Goal: Task Accomplishment & Management: Use online tool/utility

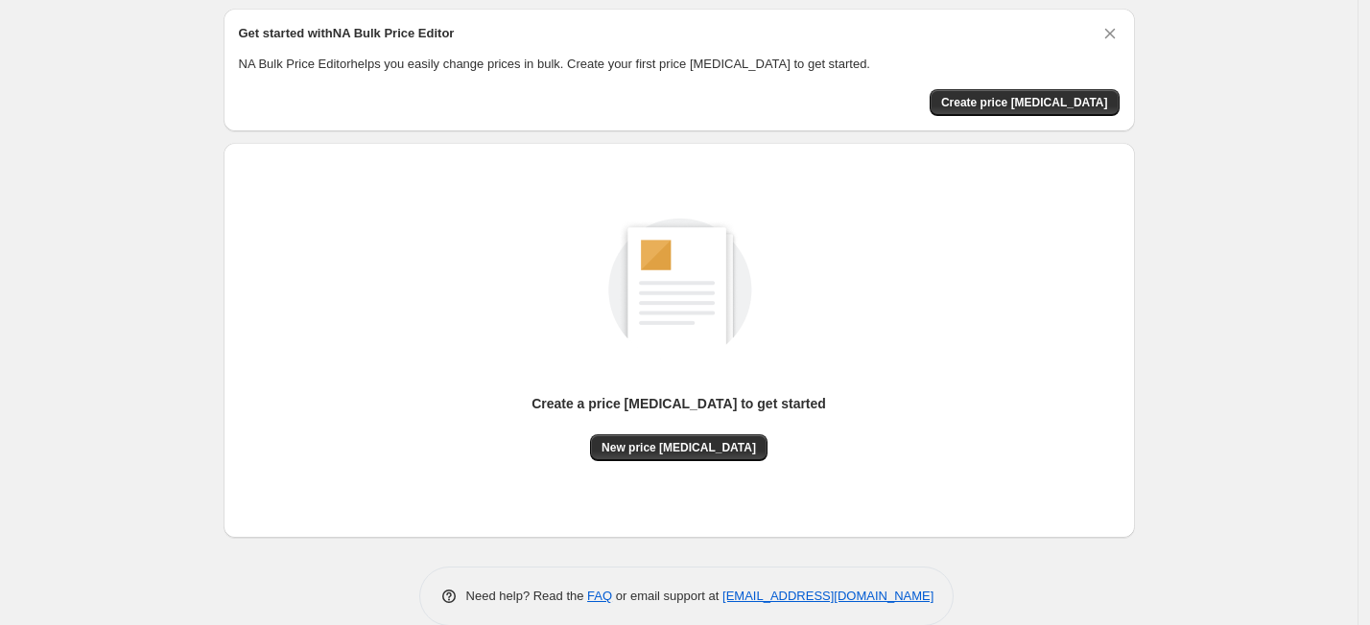
scroll to position [93, 0]
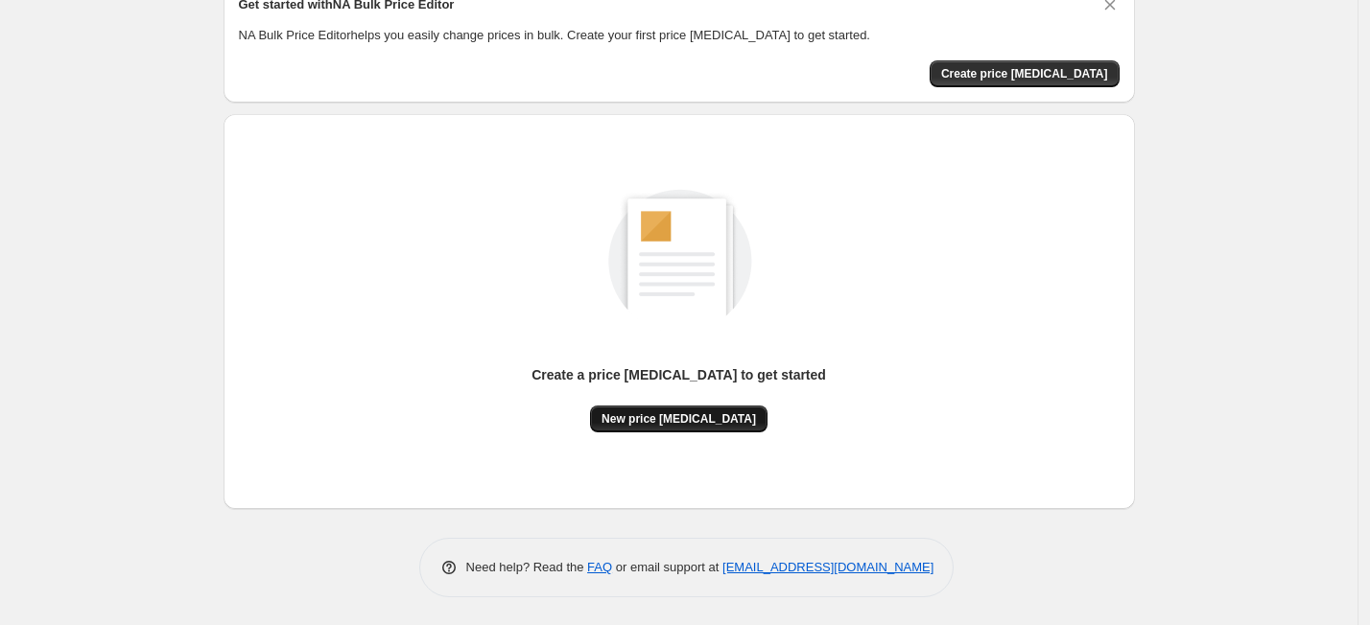
click at [665, 412] on span "New price change job" at bounding box center [678, 419] width 154 height 15
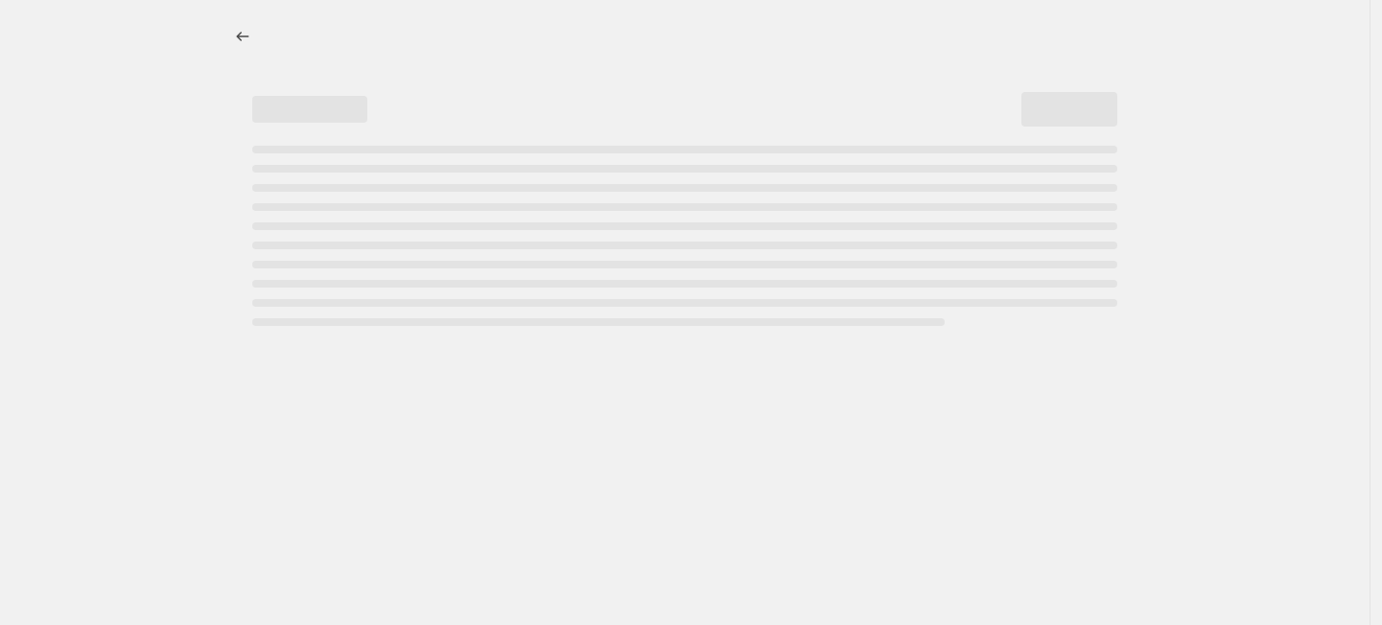
select select "percentage"
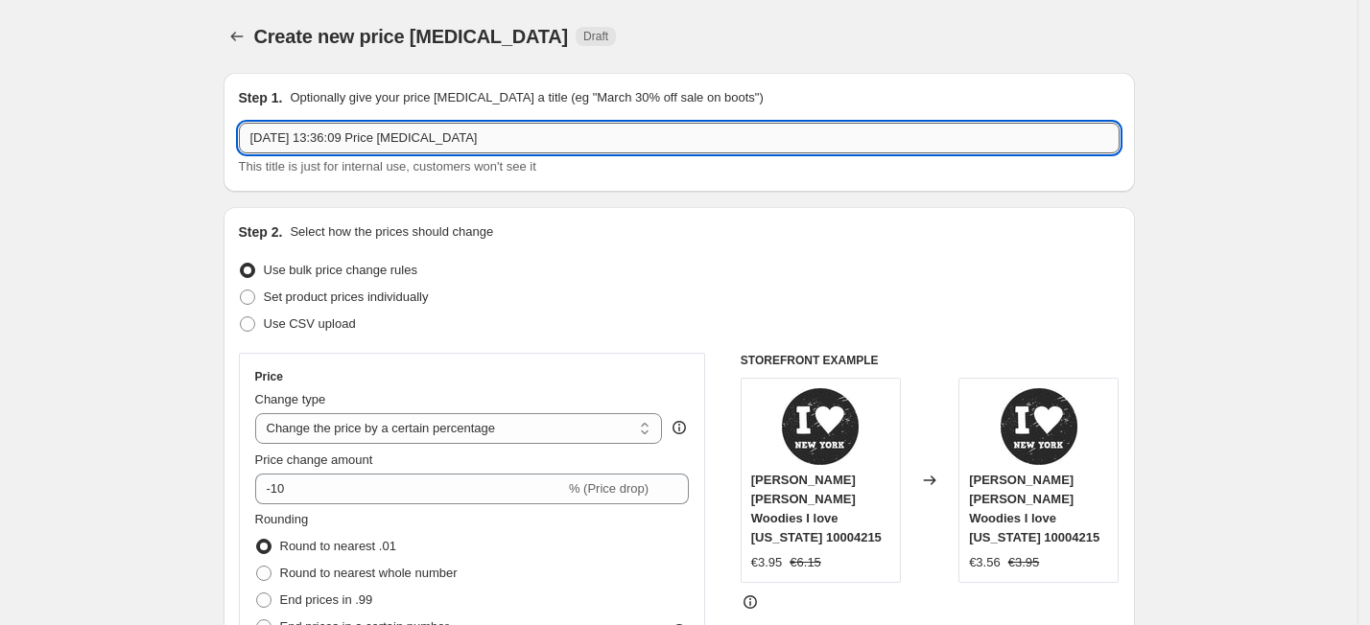
click at [581, 132] on input "7 oct 2025, 13:36:09 Price change job" at bounding box center [679, 138] width 881 height 31
drag, startPoint x: 537, startPoint y: 144, endPoint x: 197, endPoint y: 223, distance: 349.5
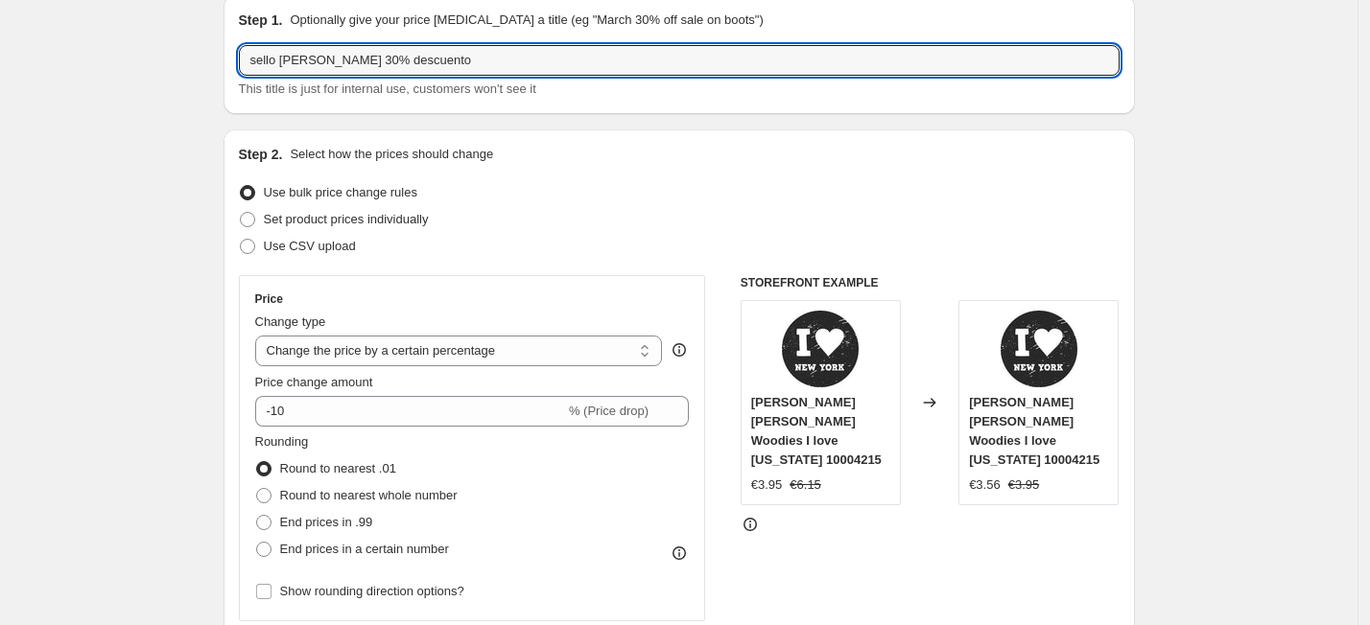
scroll to position [120, 0]
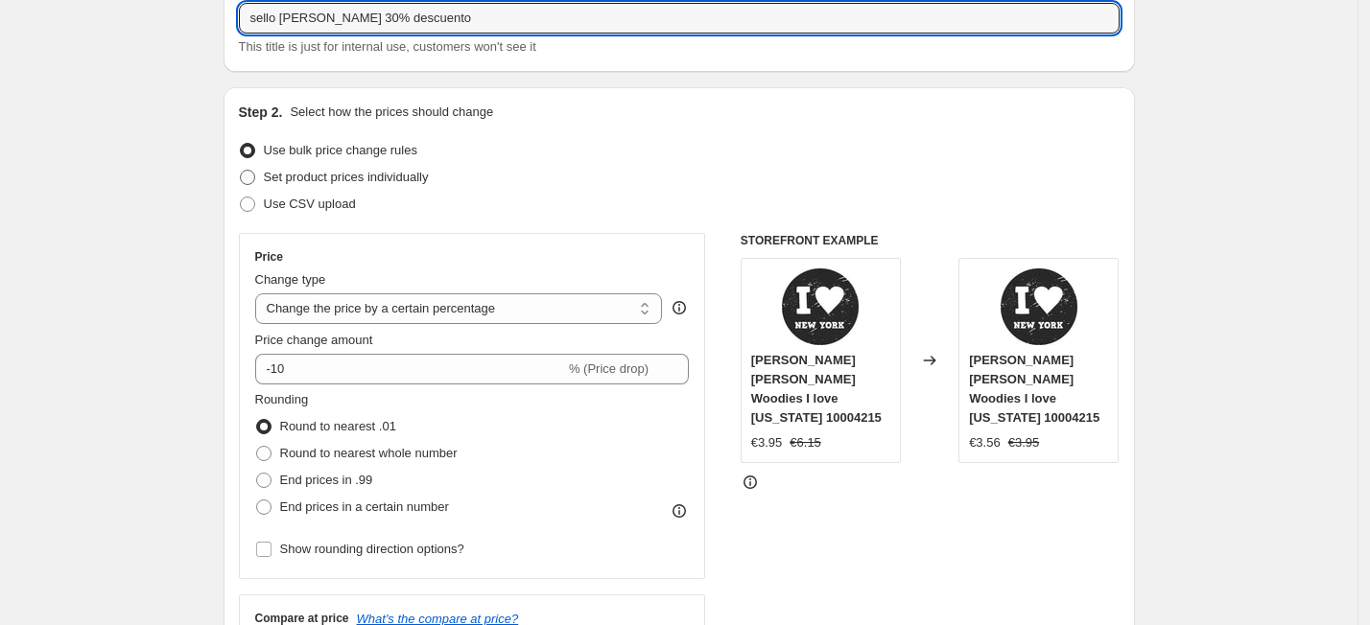
type input "sello de madera 30% descuento"
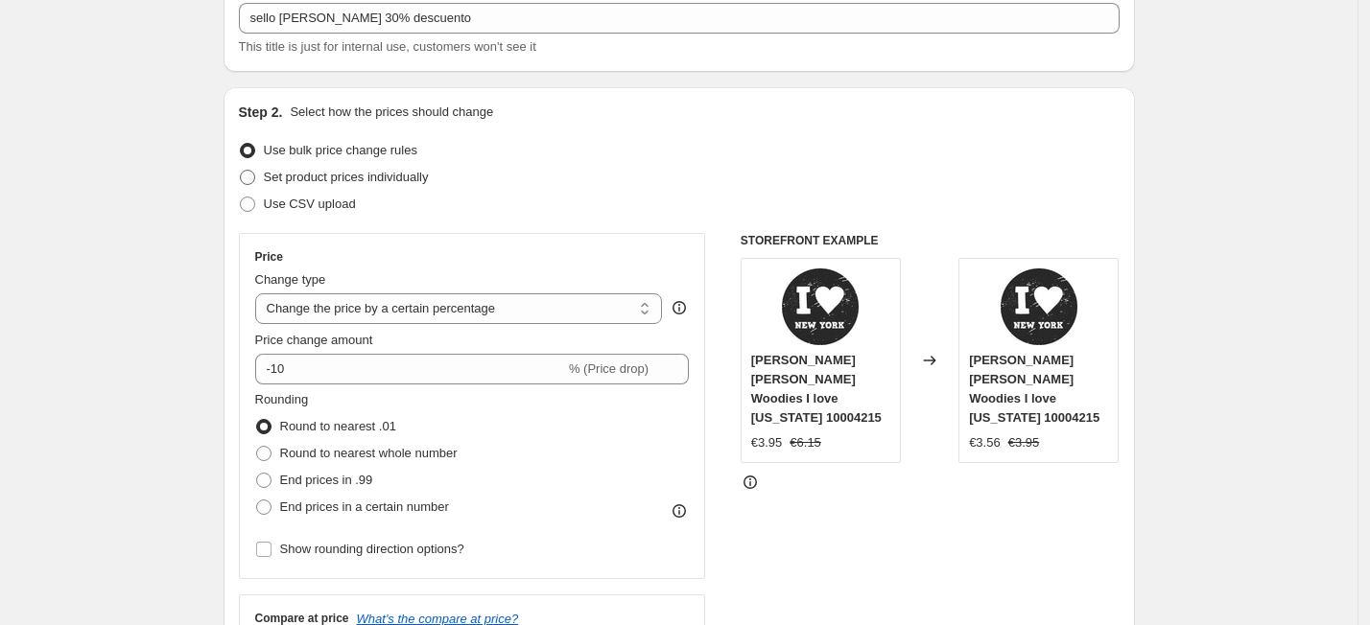
click at [247, 177] on span at bounding box center [247, 177] width 15 height 15
click at [241, 171] on input "Set product prices individually" at bounding box center [240, 170] width 1 height 1
radio input "true"
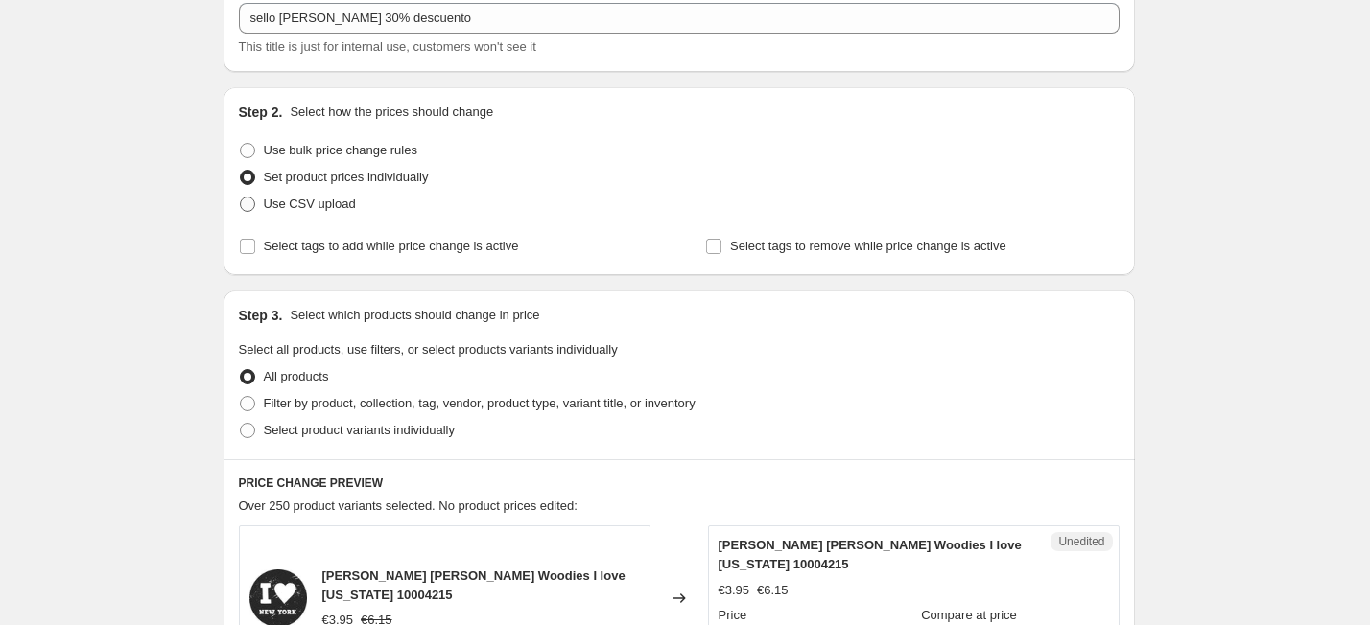
click at [249, 209] on span at bounding box center [247, 204] width 15 height 15
click at [241, 198] on input "Use CSV upload" at bounding box center [240, 197] width 1 height 1
radio input "true"
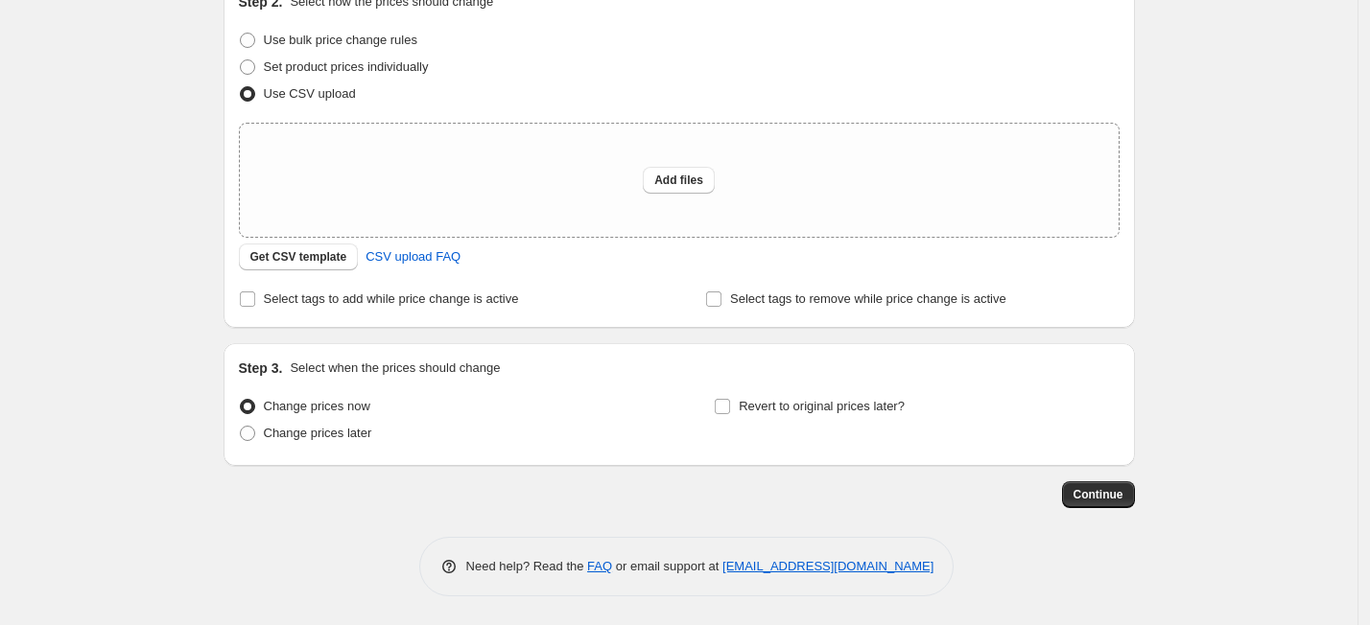
scroll to position [110, 0]
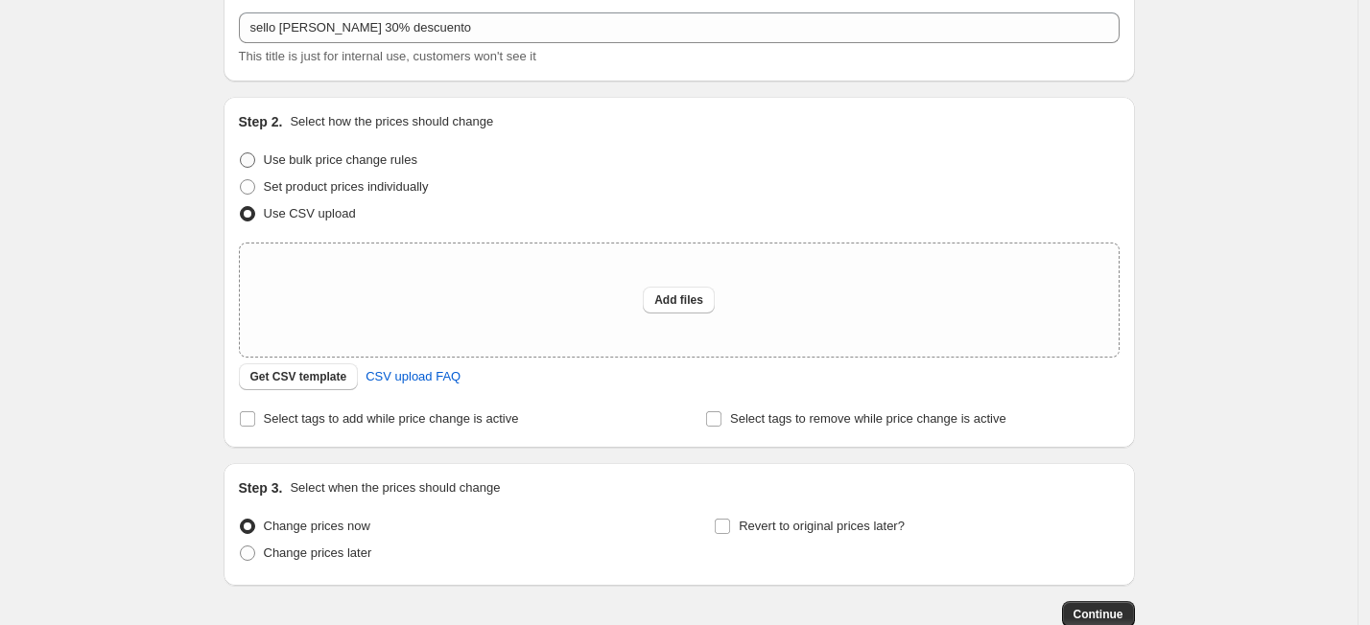
click at [254, 161] on span at bounding box center [247, 160] width 15 height 15
click at [241, 153] on input "Use bulk price change rules" at bounding box center [240, 153] width 1 height 1
radio input "true"
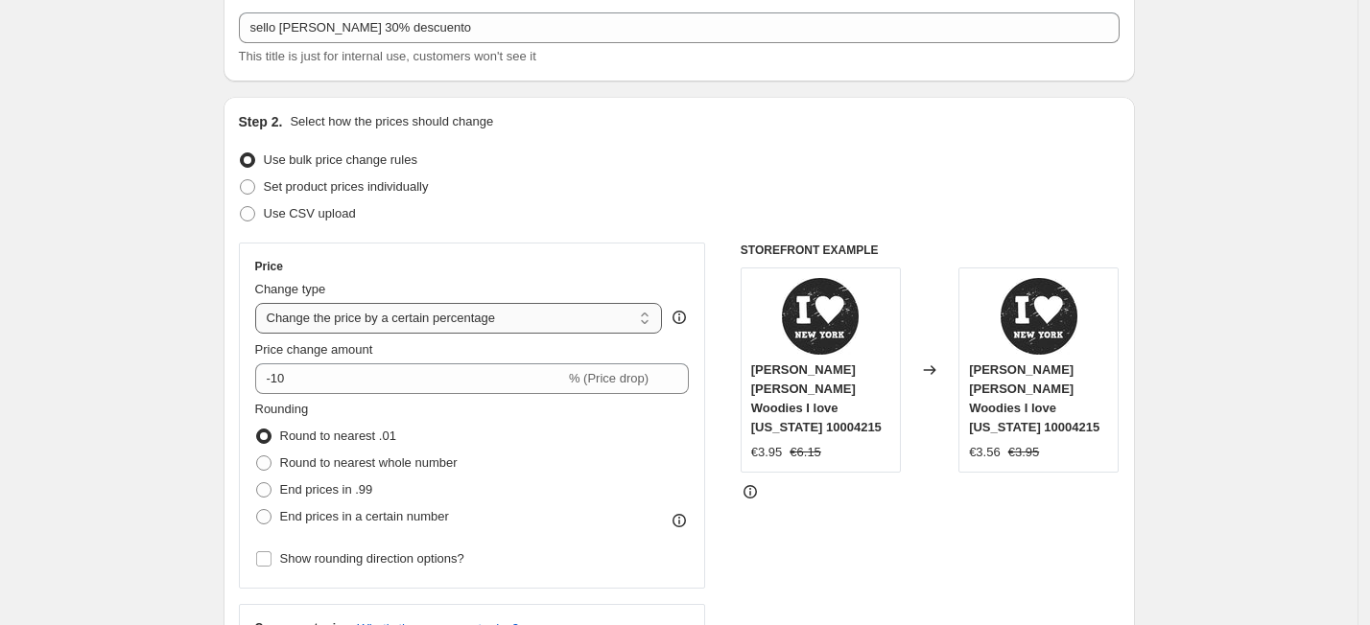
click at [650, 322] on select "Change the price to a certain amount Change the price by a certain amount Chang…" at bounding box center [459, 318] width 408 height 31
select select "pcap"
click at [260, 303] on select "Change the price to a certain amount Change the price by a certain amount Chang…" at bounding box center [459, 318] width 408 height 31
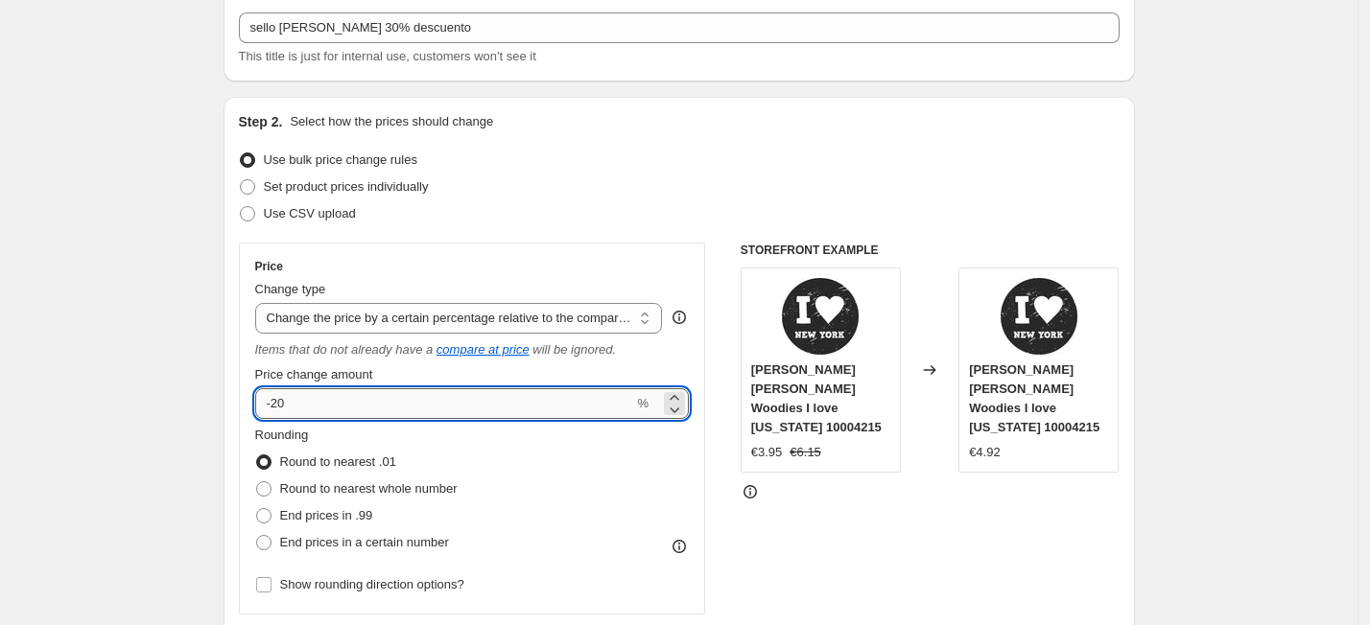
click at [357, 399] on input "-20" at bounding box center [444, 404] width 379 height 31
type input "-2"
type input "-40"
click at [467, 444] on div "Rounding Round to nearest .01 Round to nearest whole number End prices in .99 E…" at bounding box center [472, 491] width 435 height 130
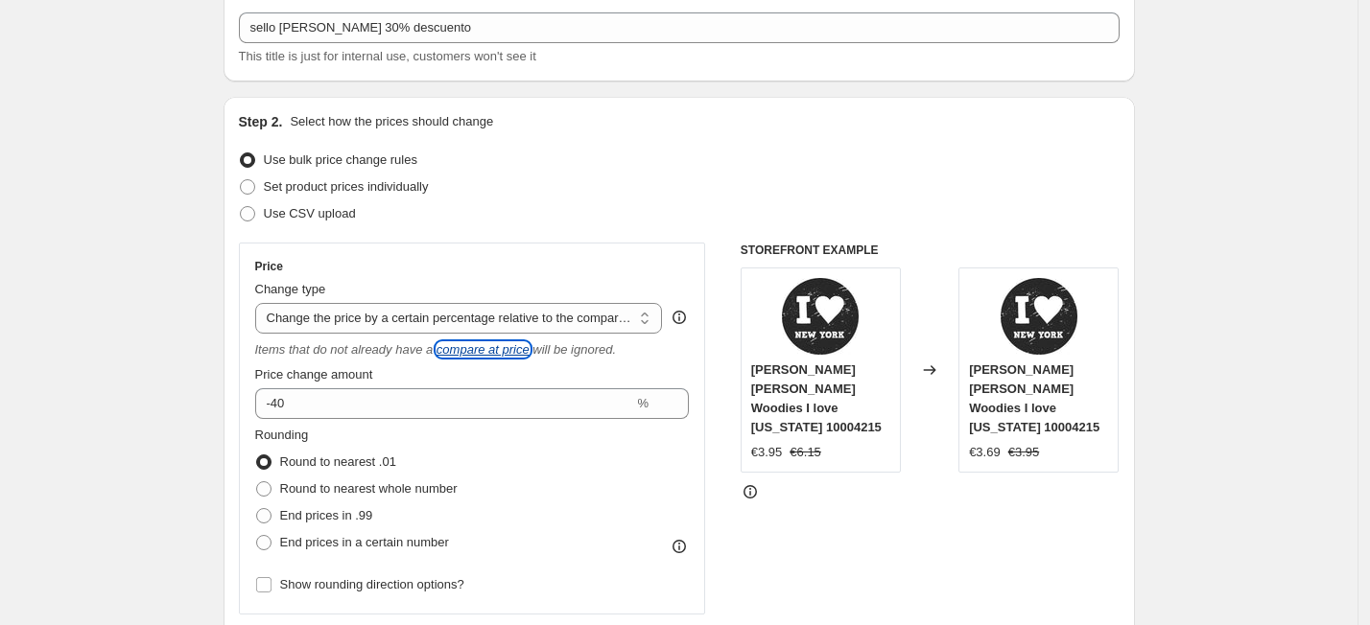
click at [494, 350] on icon "compare at price" at bounding box center [482, 349] width 93 height 14
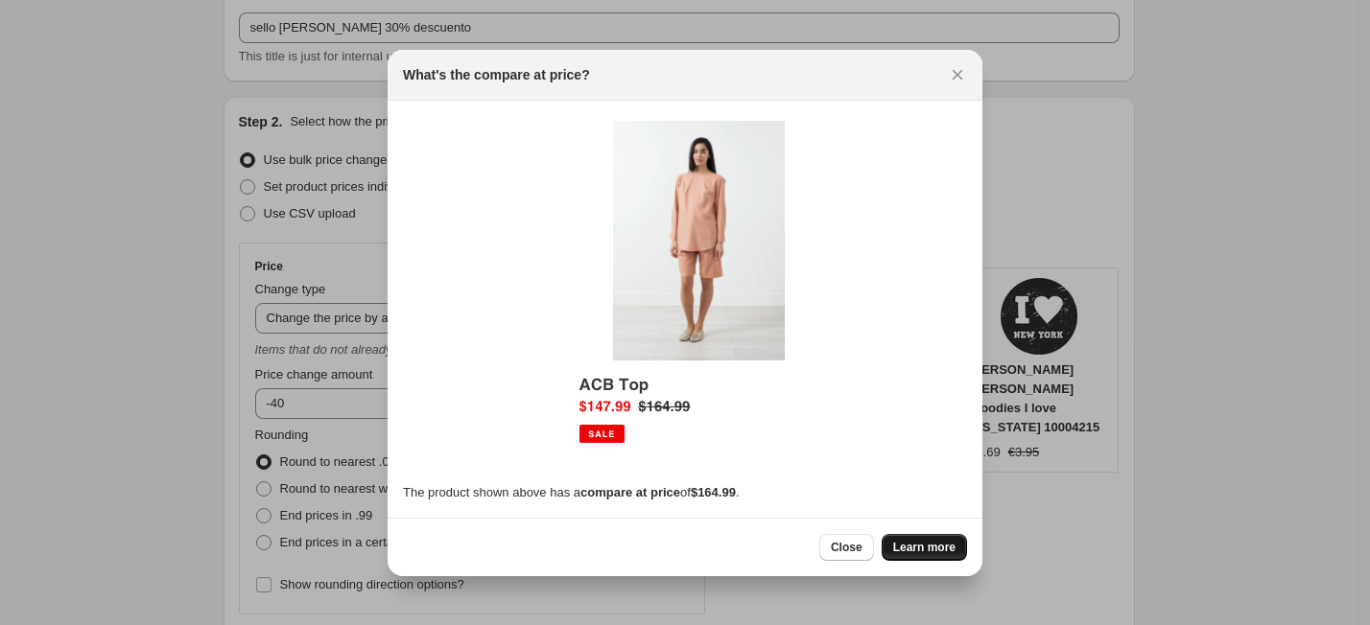
click at [932, 548] on span "Learn more" at bounding box center [924, 547] width 62 height 15
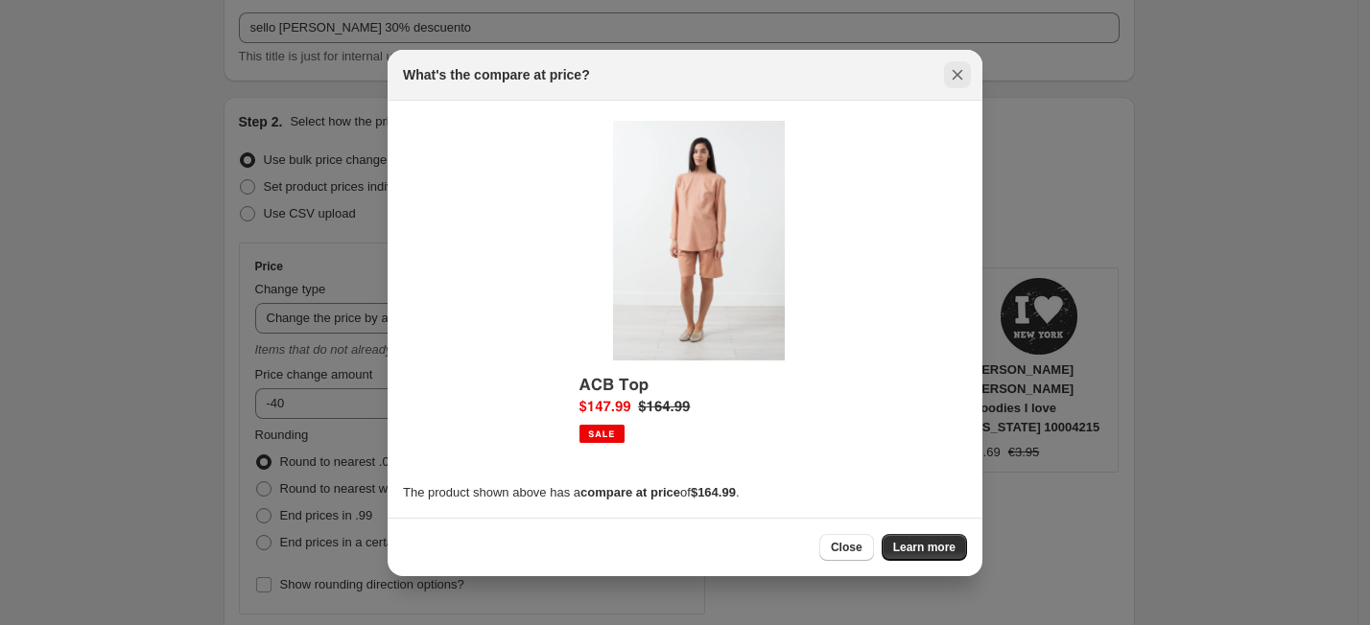
click at [954, 76] on icon "Close" at bounding box center [957, 74] width 19 height 19
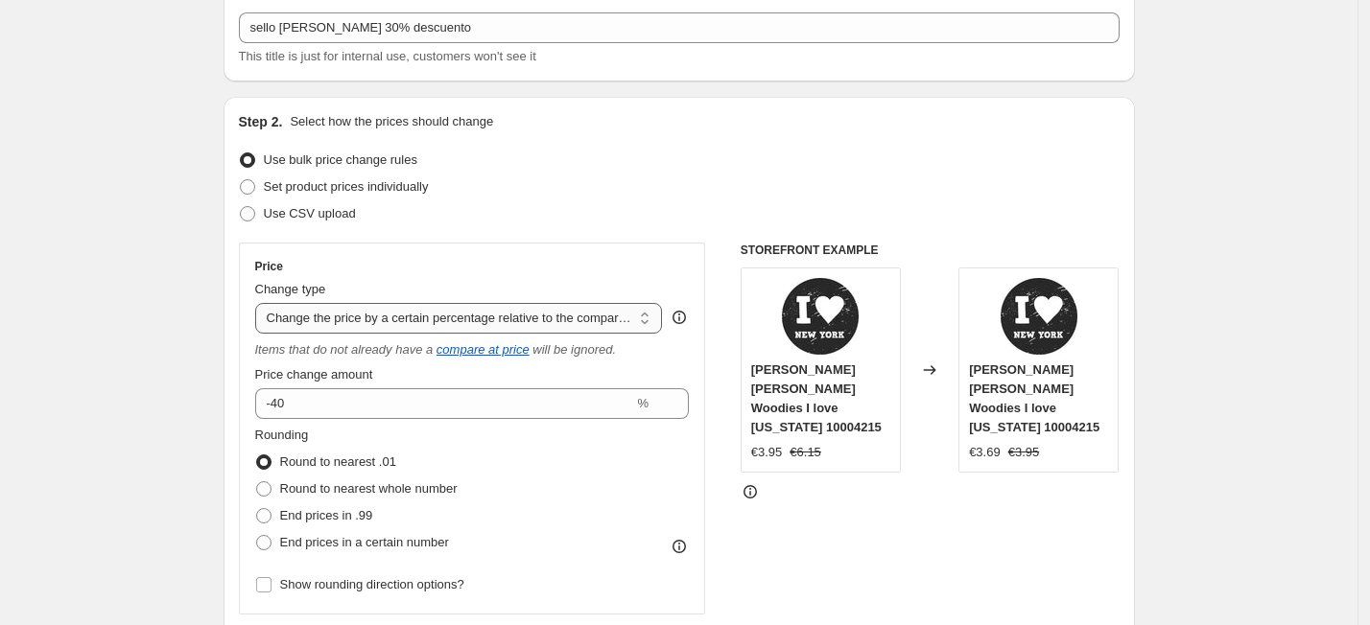
click at [646, 325] on select "Change the price to a certain amount Change the price by a certain amount Chang…" at bounding box center [459, 318] width 408 height 31
select select "bcap"
click at [260, 303] on select "Change the price to a certain amount Change the price by a certain amount Chang…" at bounding box center [459, 318] width 408 height 31
type input "-12.00"
click at [646, 322] on select "Change the price to a certain amount Change the price by a certain amount Chang…" at bounding box center [459, 318] width 408 height 31
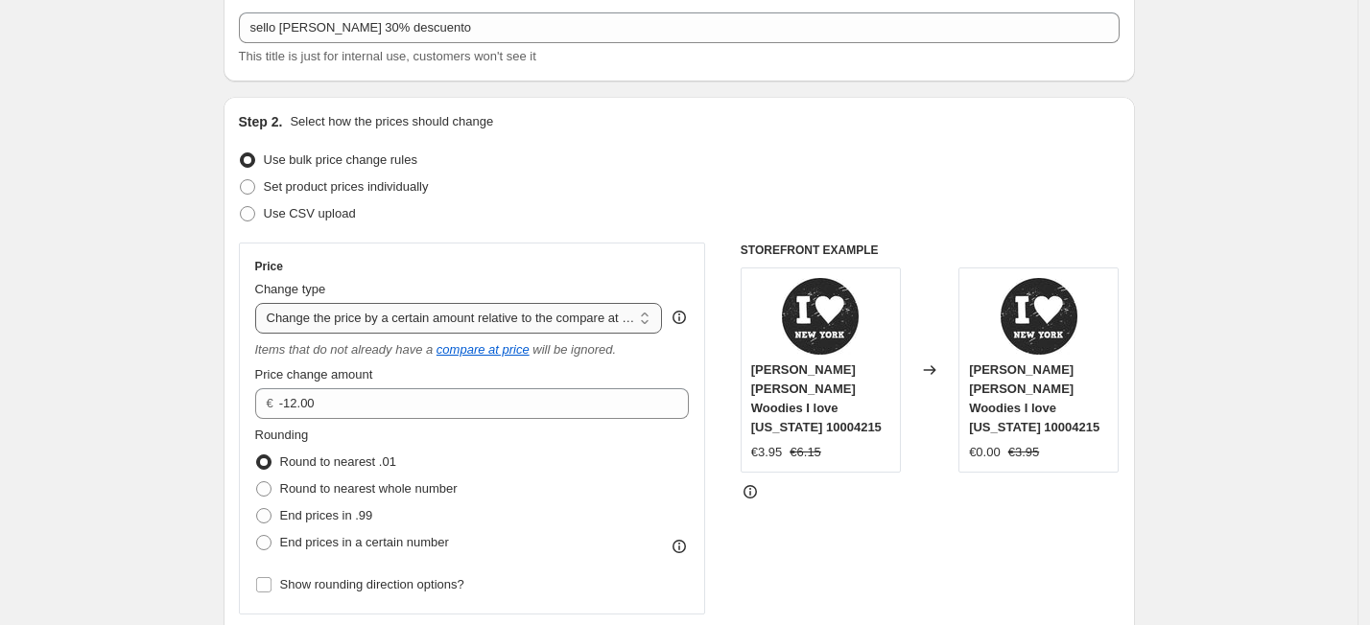
click at [260, 303] on select "Change the price to a certain amount Change the price by a certain amount Chang…" at bounding box center [459, 318] width 408 height 31
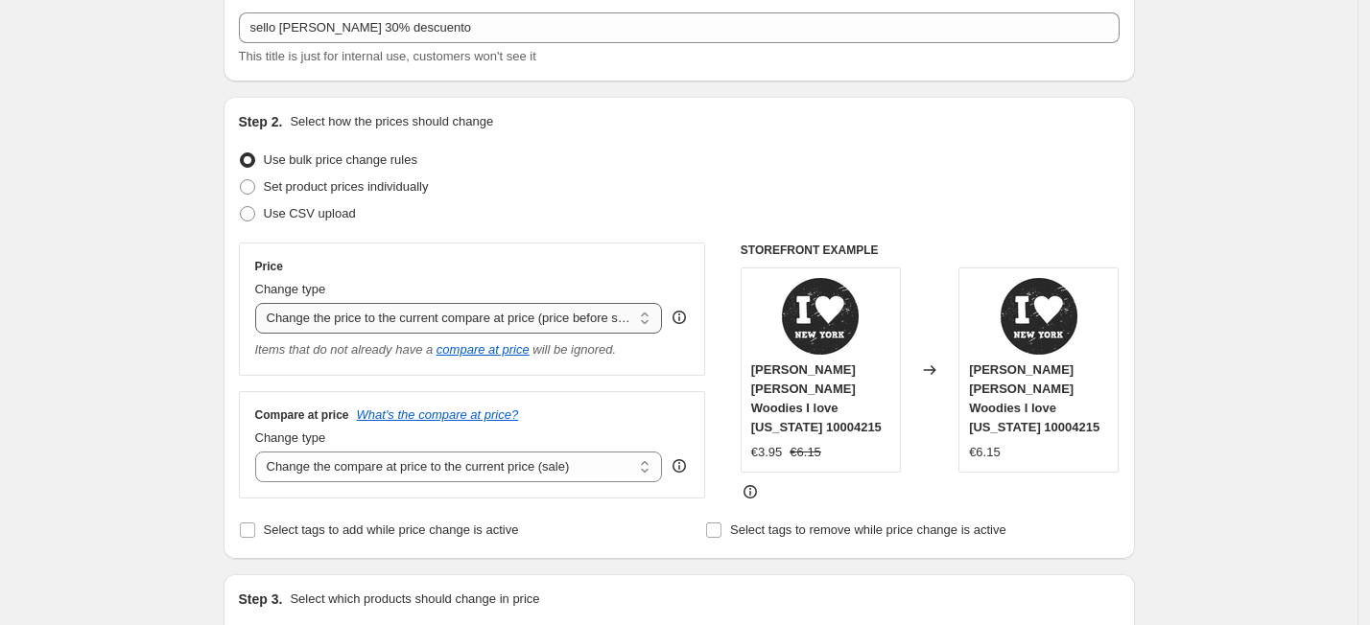
click at [649, 317] on select "Change the price to a certain amount Change the price by a certain amount Chang…" at bounding box center [459, 318] width 408 height 31
click at [260, 303] on select "Change the price to a certain amount Change the price by a certain amount Chang…" at bounding box center [459, 318] width 408 height 31
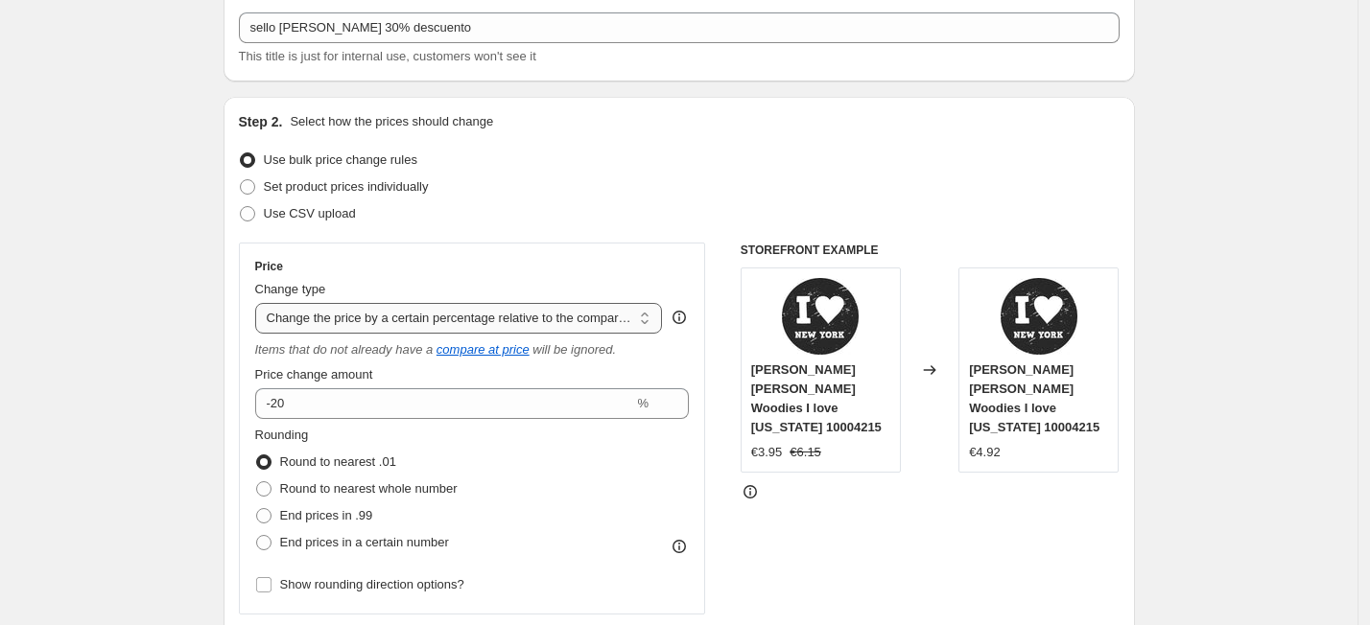
click at [646, 325] on select "Change the price to a certain amount Change the price by a certain amount Chang…" at bounding box center [459, 318] width 408 height 31
select select "ecap"
click at [260, 303] on select "Change the price to a certain amount Change the price by a certain amount Chang…" at bounding box center [459, 318] width 408 height 31
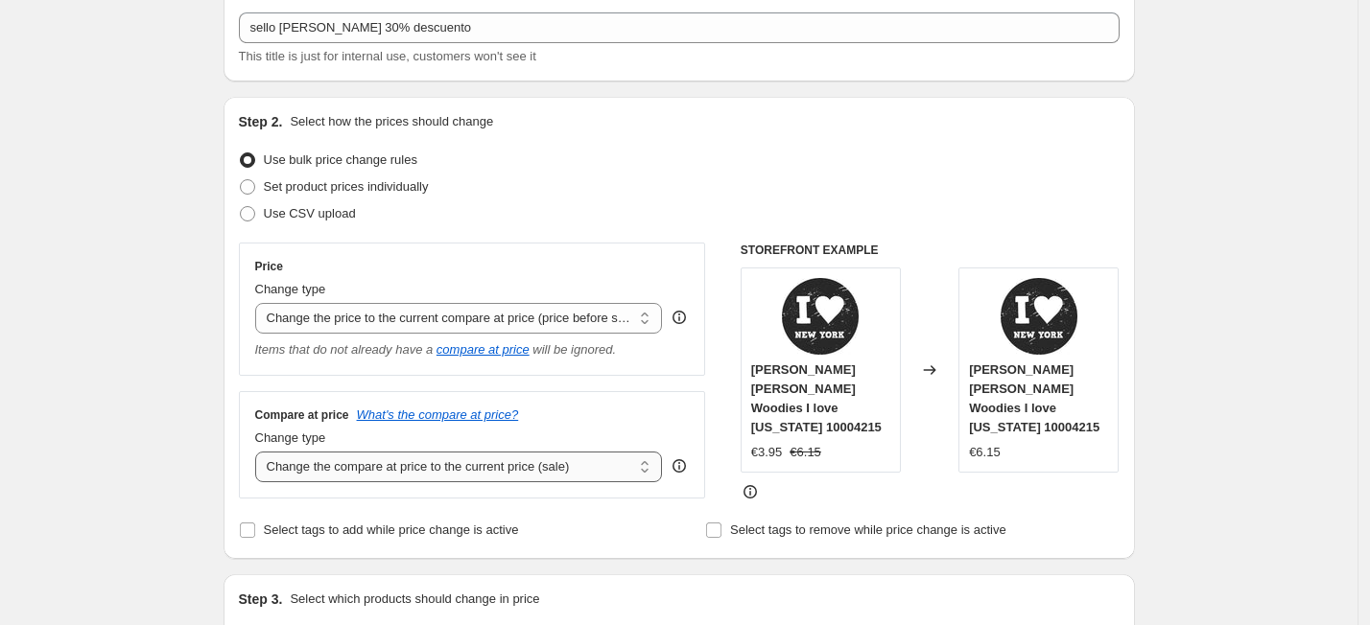
click at [650, 468] on select "Change the compare at price to the current price (sale) Change the compare at p…" at bounding box center [459, 467] width 408 height 31
select select "to"
click at [260, 454] on select "Change the compare at price to the current price (sale) Change the compare at p…" at bounding box center [459, 467] width 408 height 31
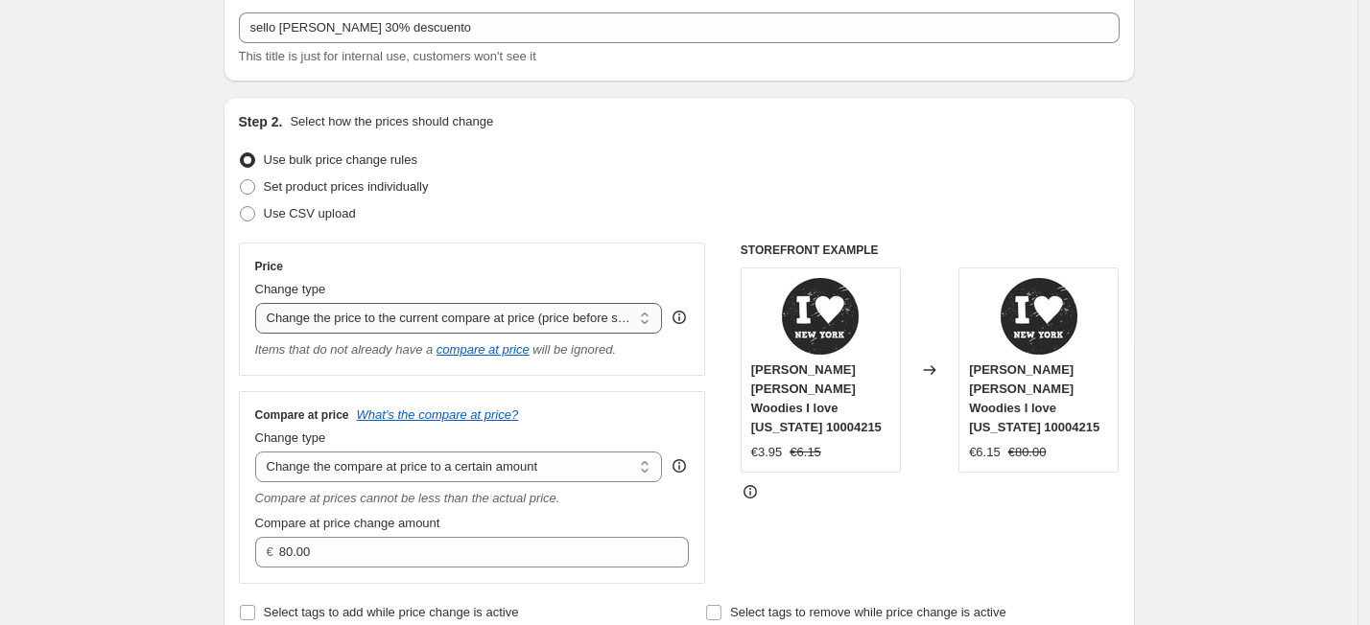
click at [649, 322] on select "Change the price to a certain amount Change the price by a certain amount Chang…" at bounding box center [459, 318] width 408 height 31
click at [260, 303] on select "Change the price to a certain amount Change the price by a certain amount Chang…" at bounding box center [459, 318] width 408 height 31
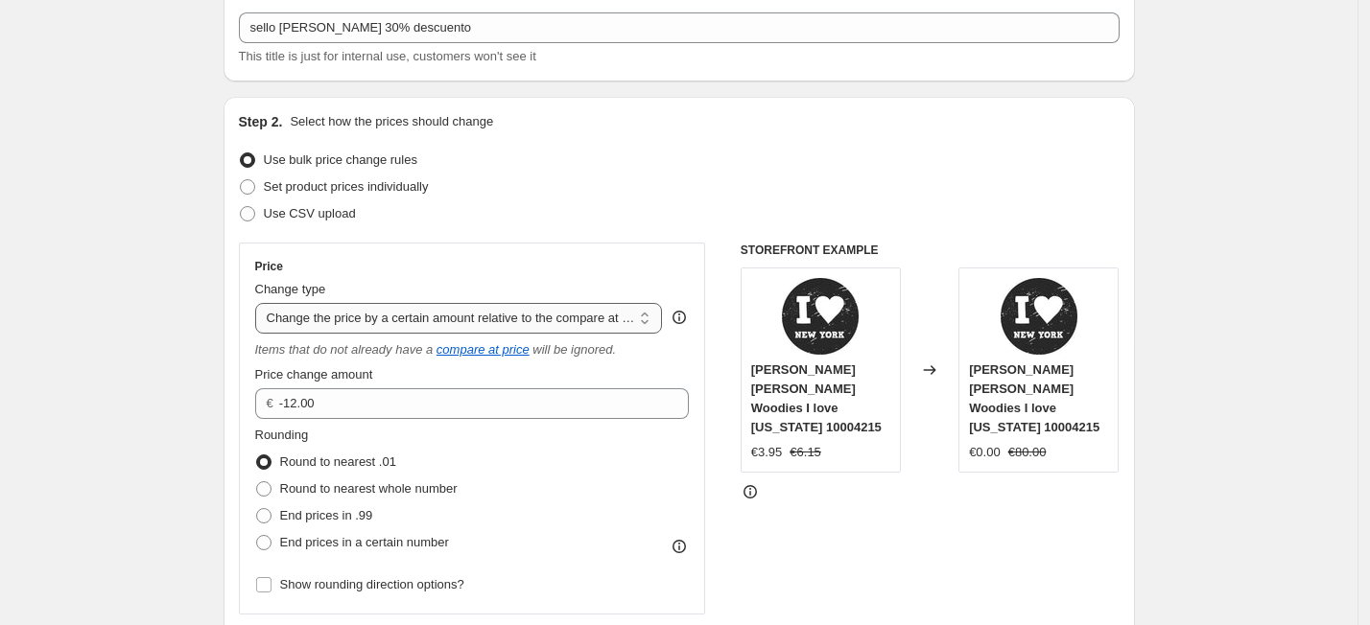
click at [654, 320] on select "Change the price to a certain amount Change the price by a certain amount Chang…" at bounding box center [459, 318] width 408 height 31
select select "pcap"
click at [260, 303] on select "Change the price to a certain amount Change the price by a certain amount Chang…" at bounding box center [459, 318] width 408 height 31
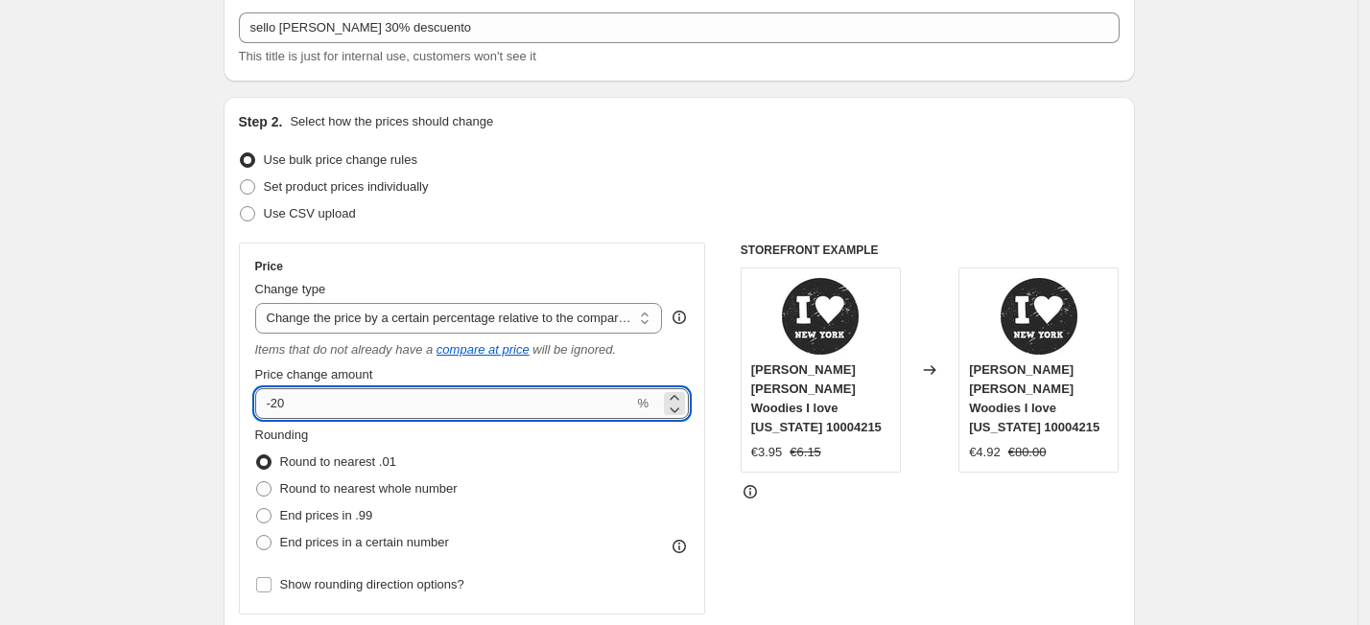
click at [539, 396] on input "-20" at bounding box center [444, 404] width 379 height 31
type input "-2"
type input "-30"
click at [649, 324] on select "Change the price to a certain amount Change the price by a certain amount Chang…" at bounding box center [459, 318] width 408 height 31
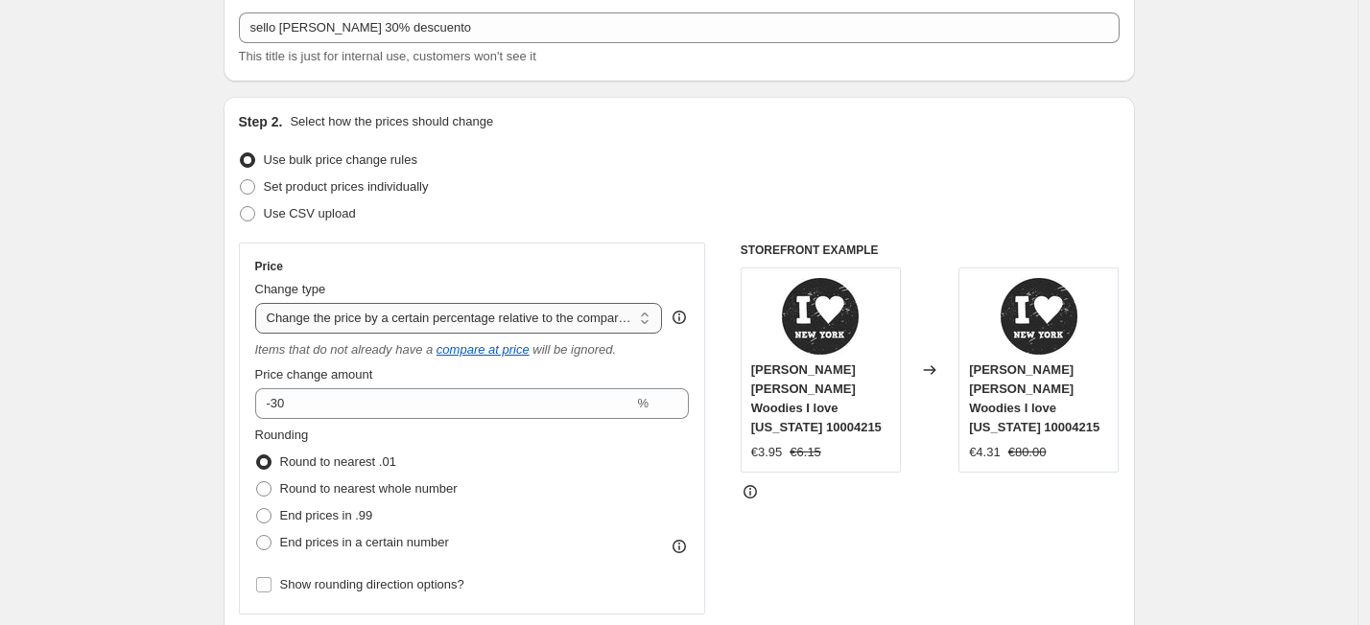
select select "percentage"
click at [260, 303] on select "Change the price to a certain amount Change the price by a certain amount Chang…" at bounding box center [459, 318] width 408 height 31
type input "-15"
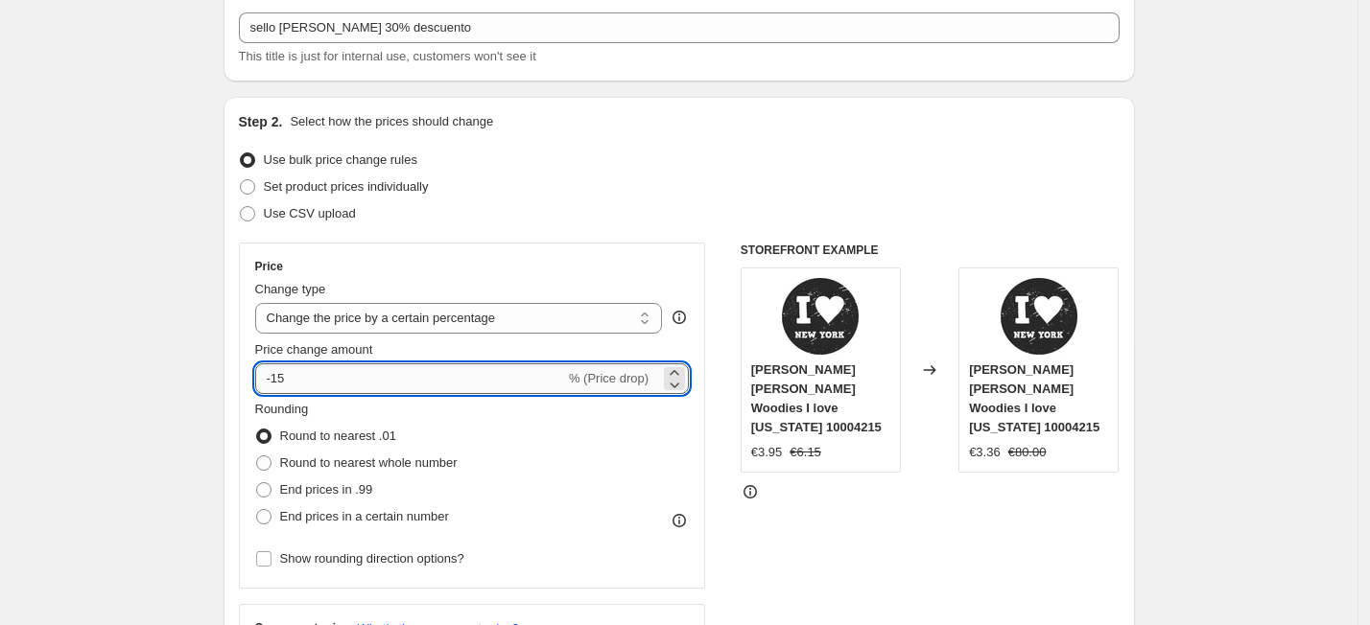
click at [322, 380] on input "-15" at bounding box center [410, 379] width 310 height 31
click at [648, 316] on select "Change the price to a certain amount Change the price by a certain amount Chang…" at bounding box center [459, 318] width 408 height 31
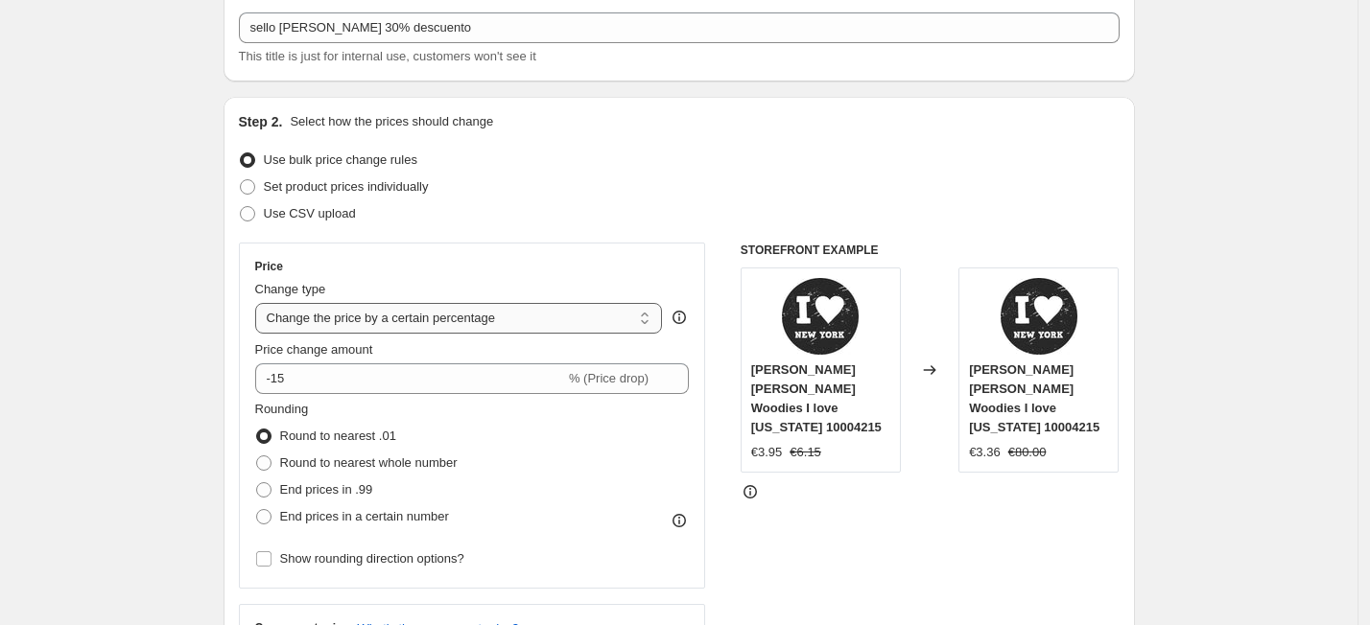
select select "ecap"
click at [260, 303] on select "Change the price to a certain amount Change the price by a certain amount Chang…" at bounding box center [459, 318] width 408 height 31
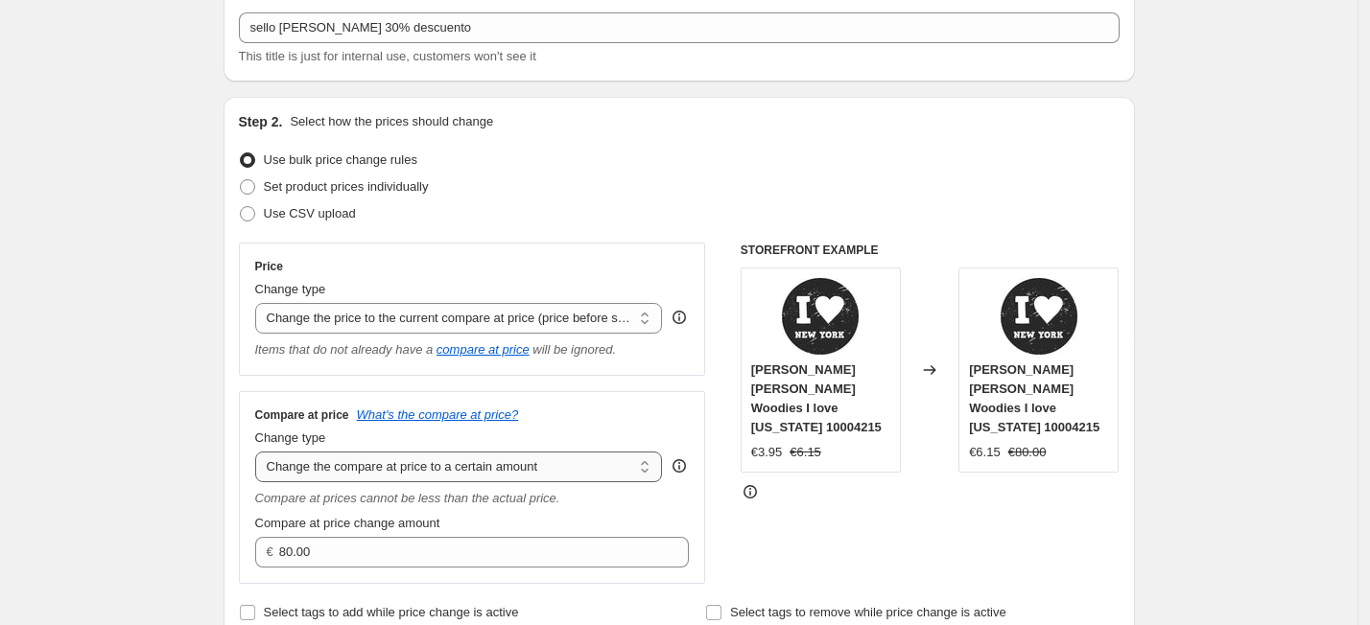
click at [418, 474] on select "Change the compare at price to the current price (sale) Change the compare at p…" at bounding box center [459, 467] width 408 height 31
click at [713, 480] on div "Price Change type Change the price to a certain amount Change the price by a ce…" at bounding box center [679, 414] width 881 height 342
click at [652, 465] on select "Change the compare at price to the current price (sale) Change the compare at p…" at bounding box center [459, 467] width 408 height 31
select select "remove"
click at [260, 454] on select "Change the compare at price to the current price (sale) Change the compare at p…" at bounding box center [459, 467] width 408 height 31
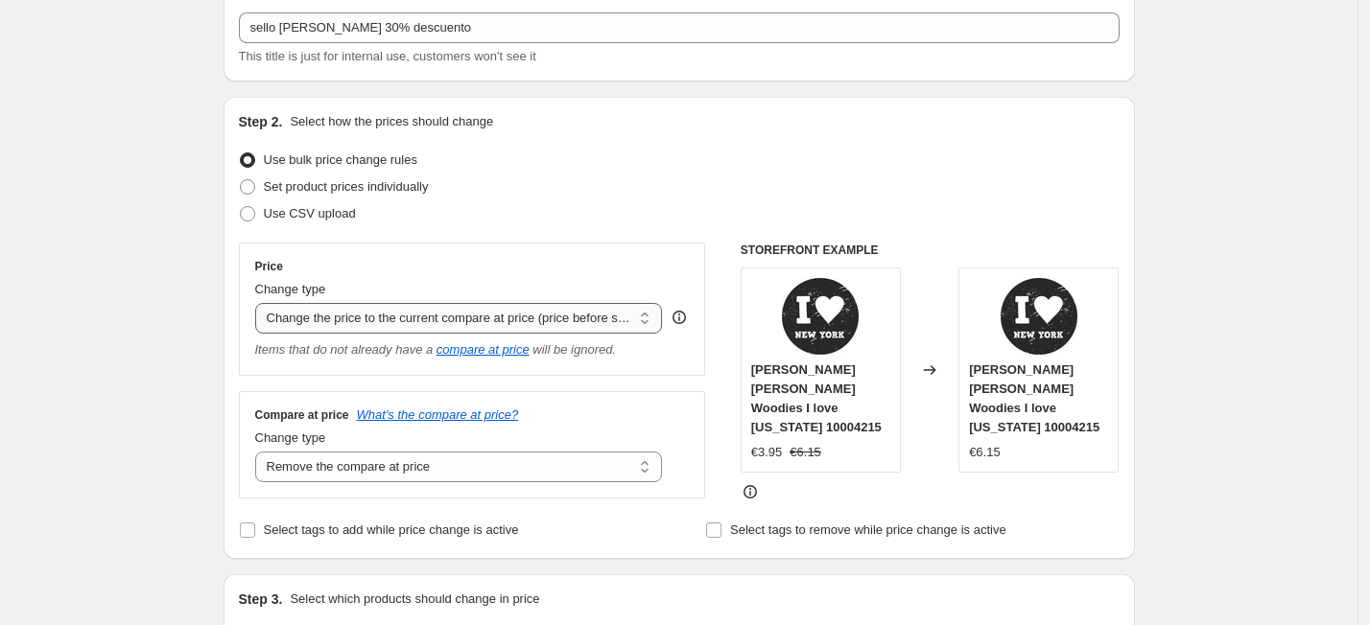
click at [648, 325] on select "Change the price to a certain amount Change the price by a certain amount Chang…" at bounding box center [459, 318] width 408 height 31
click at [260, 303] on select "Change the price to a certain amount Change the price by a certain amount Chang…" at bounding box center [459, 318] width 408 height 31
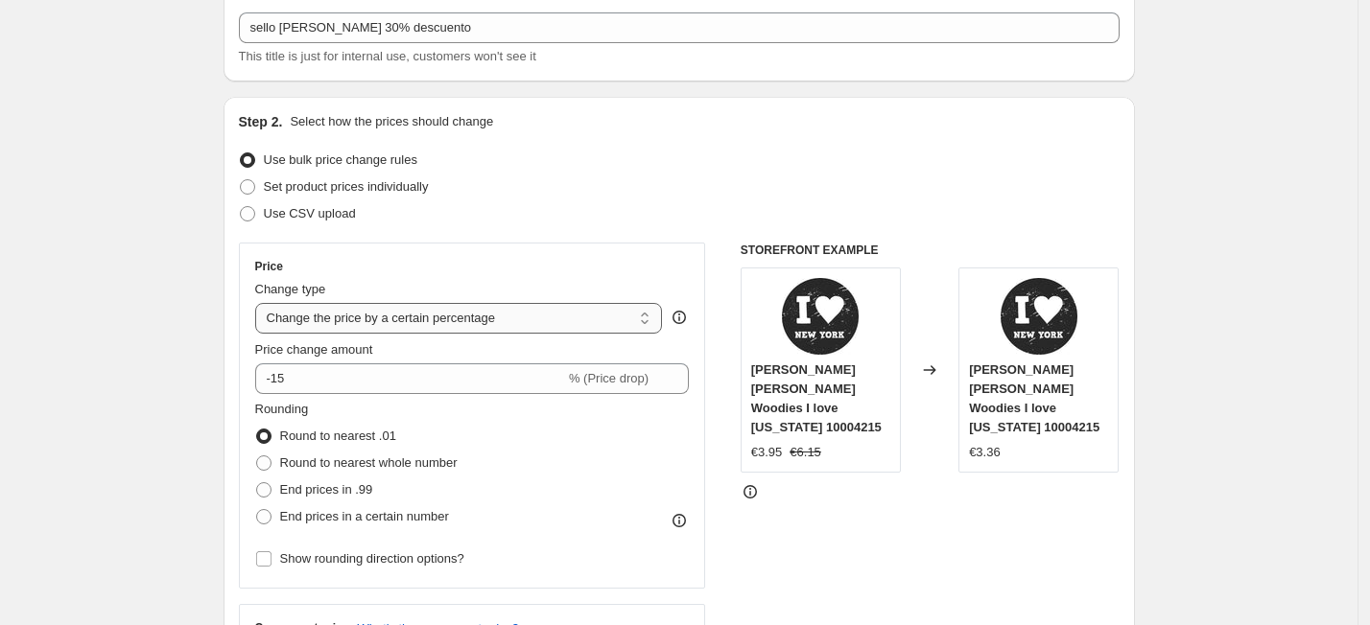
click at [652, 322] on select "Change the price to a certain amount Change the price by a certain amount Chang…" at bounding box center [459, 318] width 408 height 31
select select "ecap"
click at [260, 303] on select "Change the price to a certain amount Change the price by a certain amount Chang…" at bounding box center [459, 318] width 408 height 31
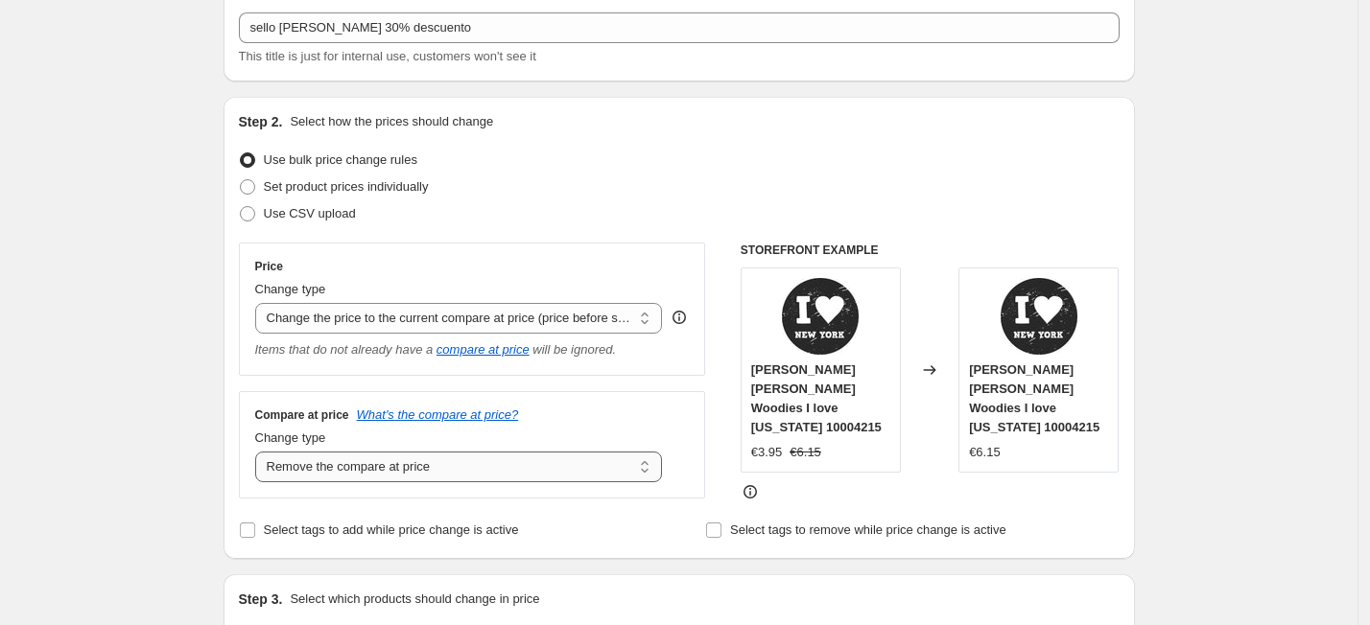
click at [649, 469] on select "Change the compare at price to the current price (sale) Change the compare at p…" at bounding box center [459, 467] width 408 height 31
select select "no_change"
click at [260, 454] on select "Change the compare at price to the current price (sale) Change the compare at p…" at bounding box center [459, 467] width 408 height 31
click at [646, 320] on select "Change the price to a certain amount Change the price by a certain amount Chang…" at bounding box center [459, 318] width 408 height 31
click at [260, 303] on select "Change the price to a certain amount Change the price by a certain amount Chang…" at bounding box center [459, 318] width 408 height 31
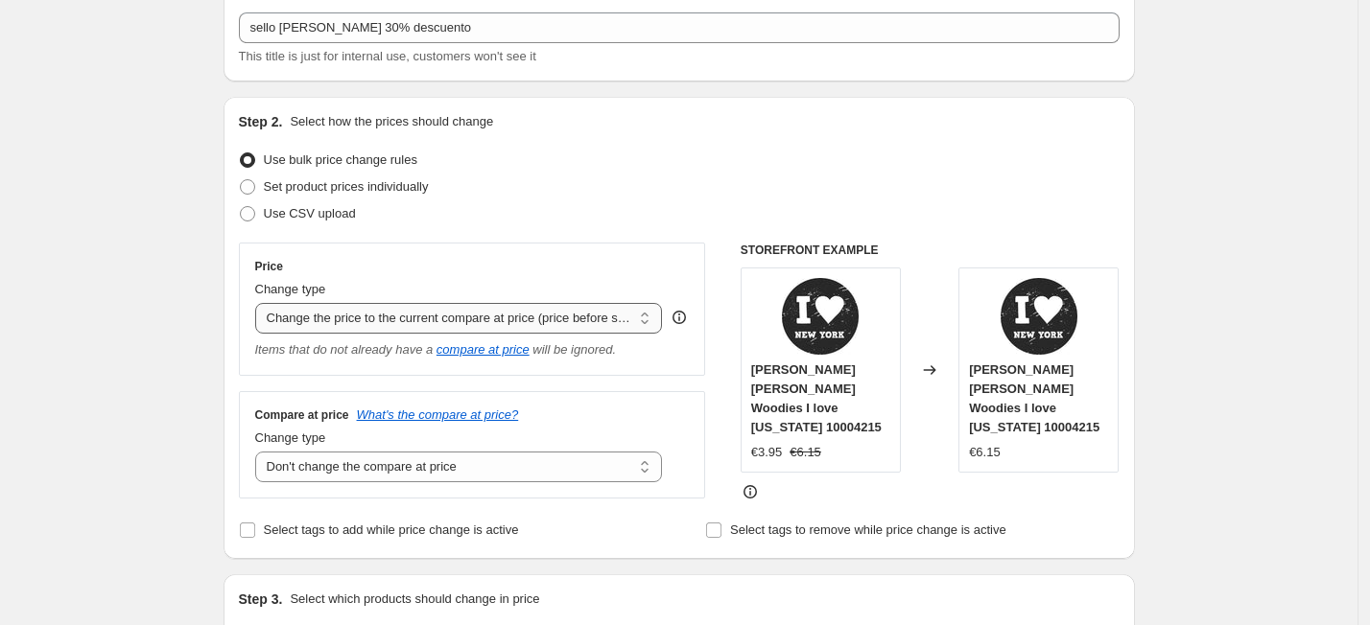
click at [648, 312] on select "Change the price to a certain amount Change the price by a certain amount Chang…" at bounding box center [459, 318] width 408 height 31
select select "percentage"
click at [260, 303] on select "Change the price to a certain amount Change the price by a certain amount Chang…" at bounding box center [459, 318] width 408 height 31
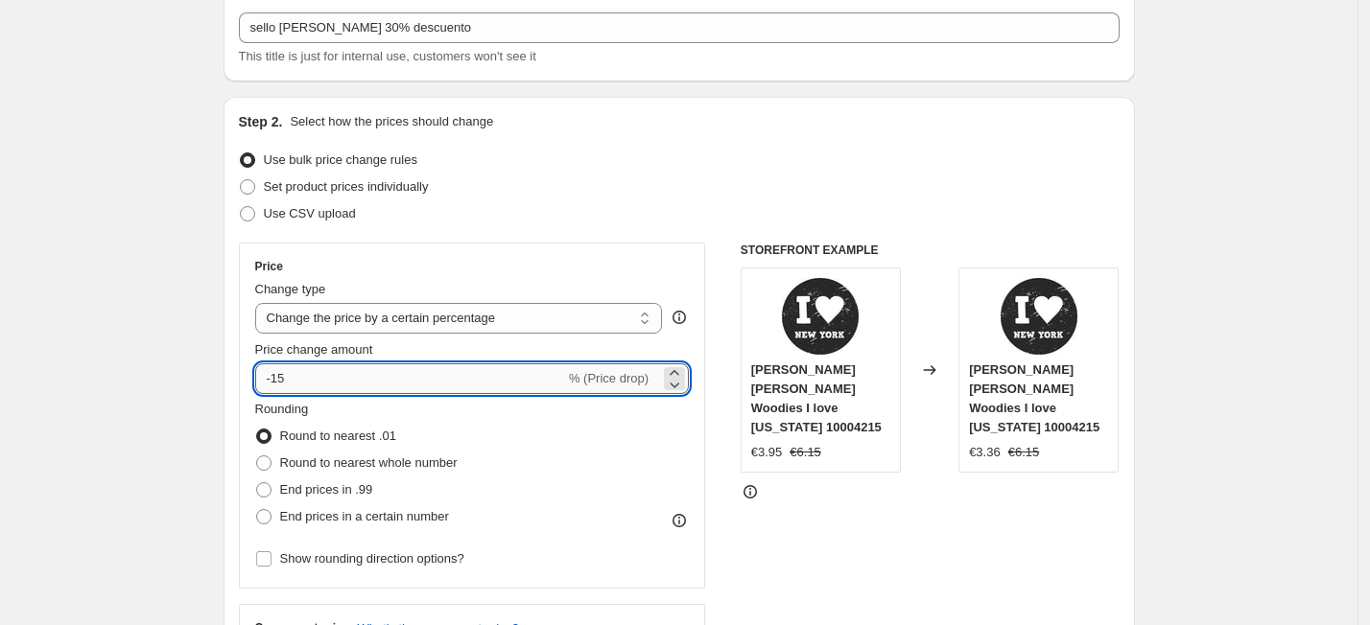
click at [351, 387] on input "-15" at bounding box center [410, 379] width 310 height 31
type input "-1"
type input "-5"
click at [267, 468] on span at bounding box center [263, 463] width 15 height 15
click at [257, 457] on input "Round to nearest whole number" at bounding box center [256, 456] width 1 height 1
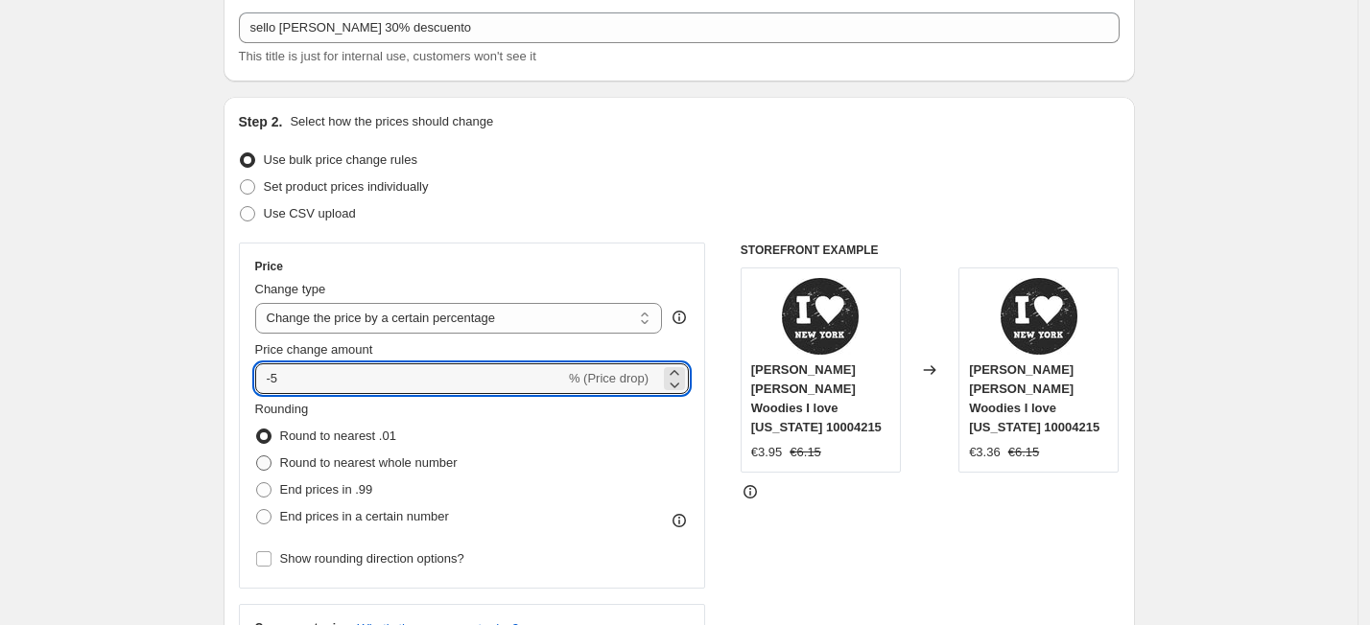
radio input "true"
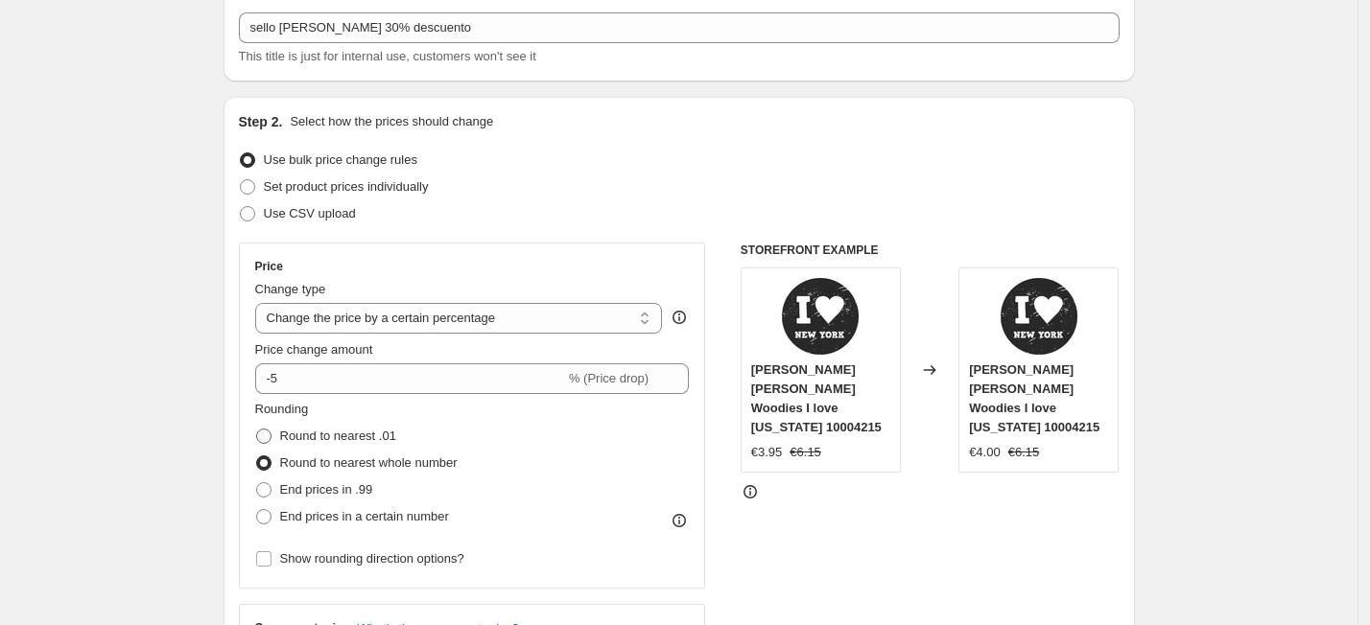
click at [270, 439] on span at bounding box center [263, 436] width 15 height 15
click at [257, 430] on input "Round to nearest .01" at bounding box center [256, 429] width 1 height 1
radio input "true"
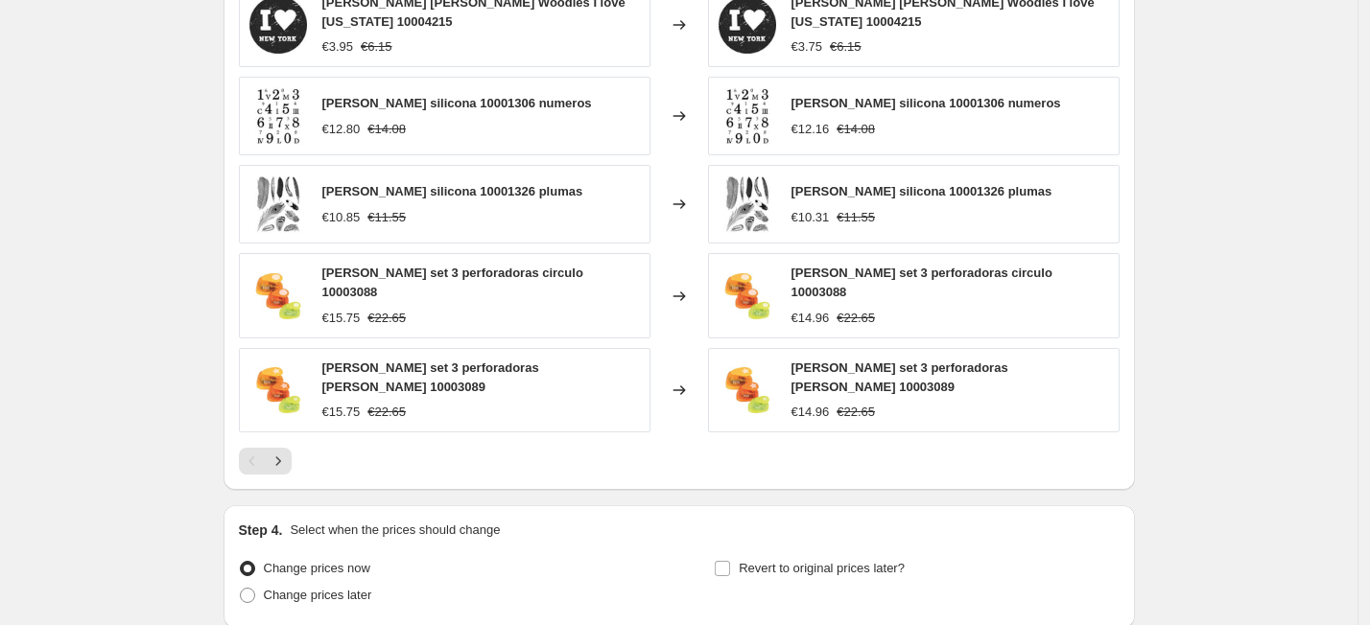
scroll to position [1190, 0]
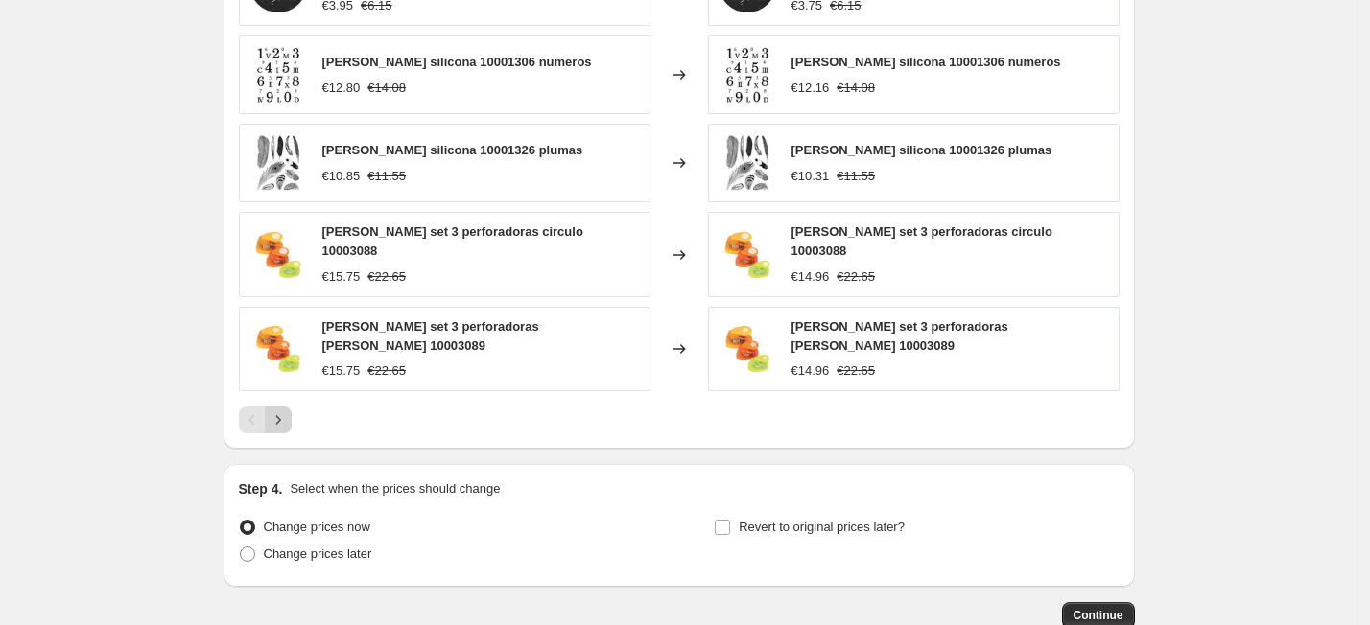
click at [280, 415] on icon "Next" at bounding box center [277, 419] width 5 height 9
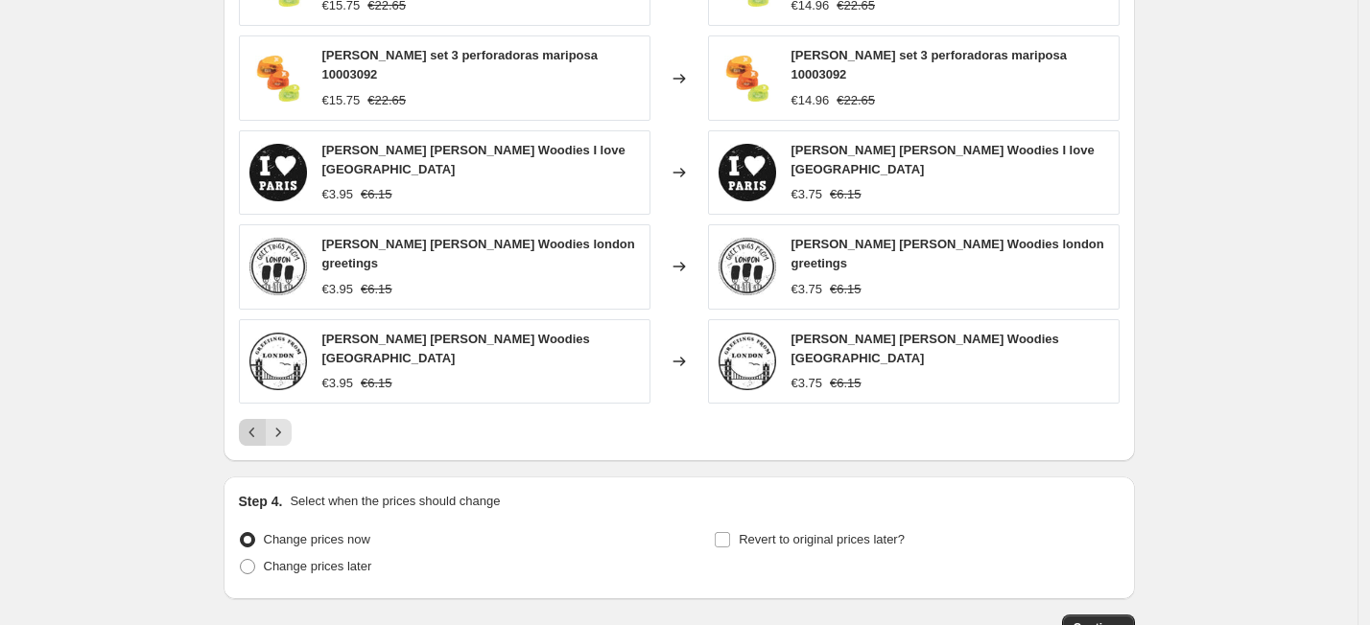
click at [251, 423] on icon "Previous" at bounding box center [252, 432] width 19 height 19
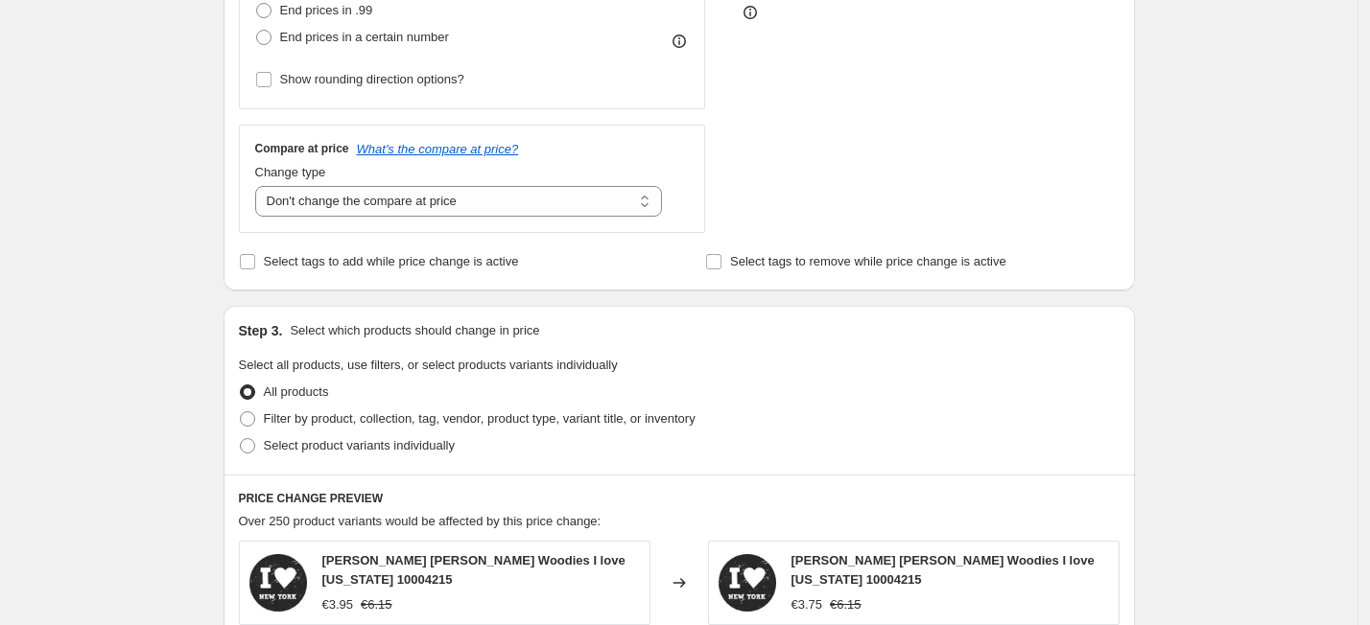
scroll to position [470, 0]
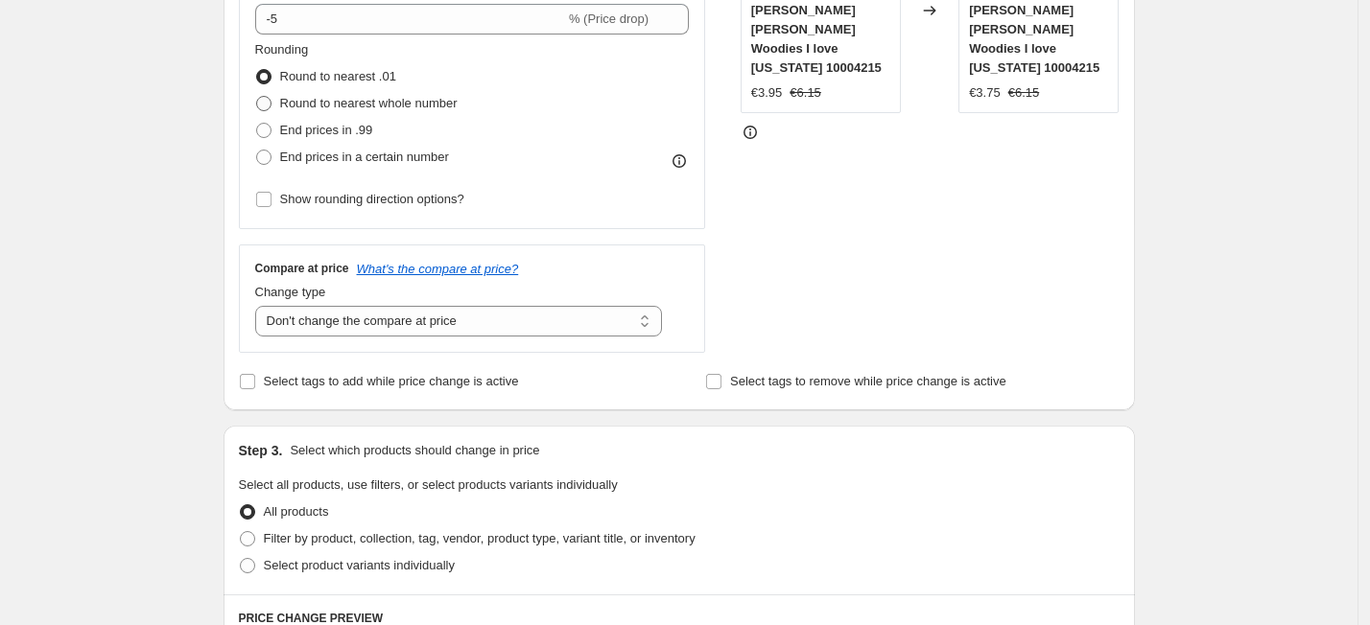
click at [271, 106] on span at bounding box center [263, 103] width 15 height 15
click at [257, 97] on input "Round to nearest whole number" at bounding box center [256, 96] width 1 height 1
radio input "true"
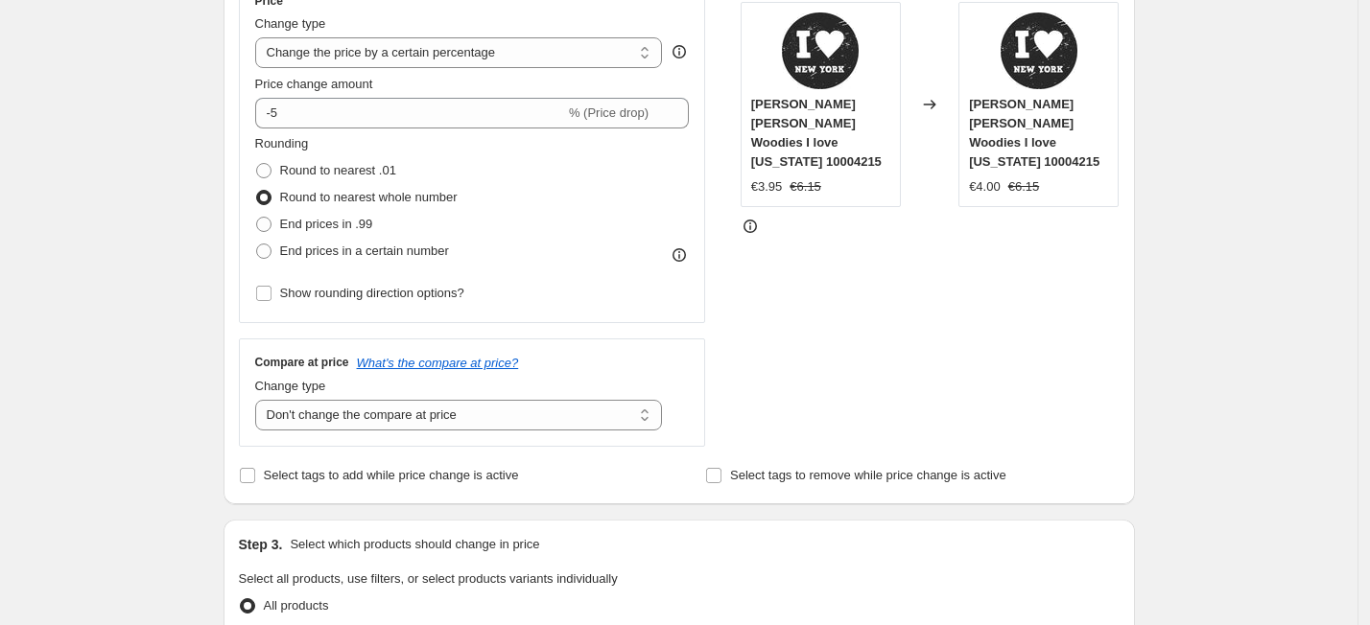
scroll to position [350, 0]
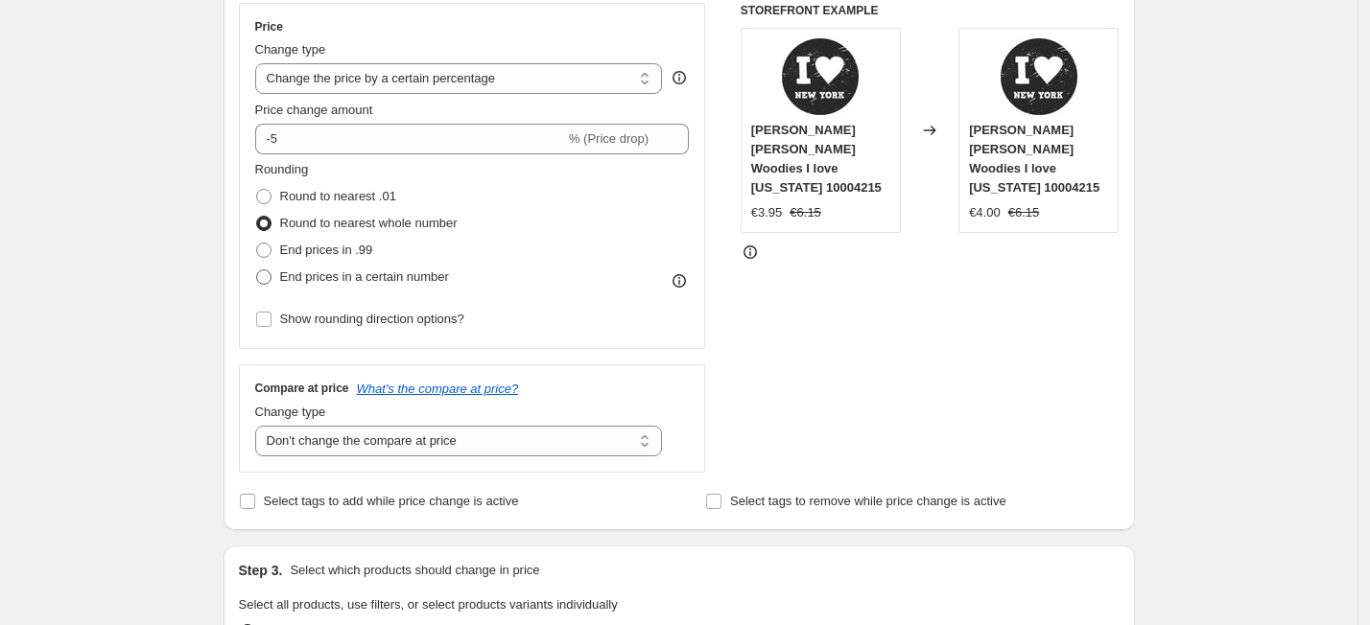
click at [271, 278] on span at bounding box center [263, 277] width 15 height 15
click at [257, 271] on input "End prices in a certain number" at bounding box center [256, 270] width 1 height 1
radio input "true"
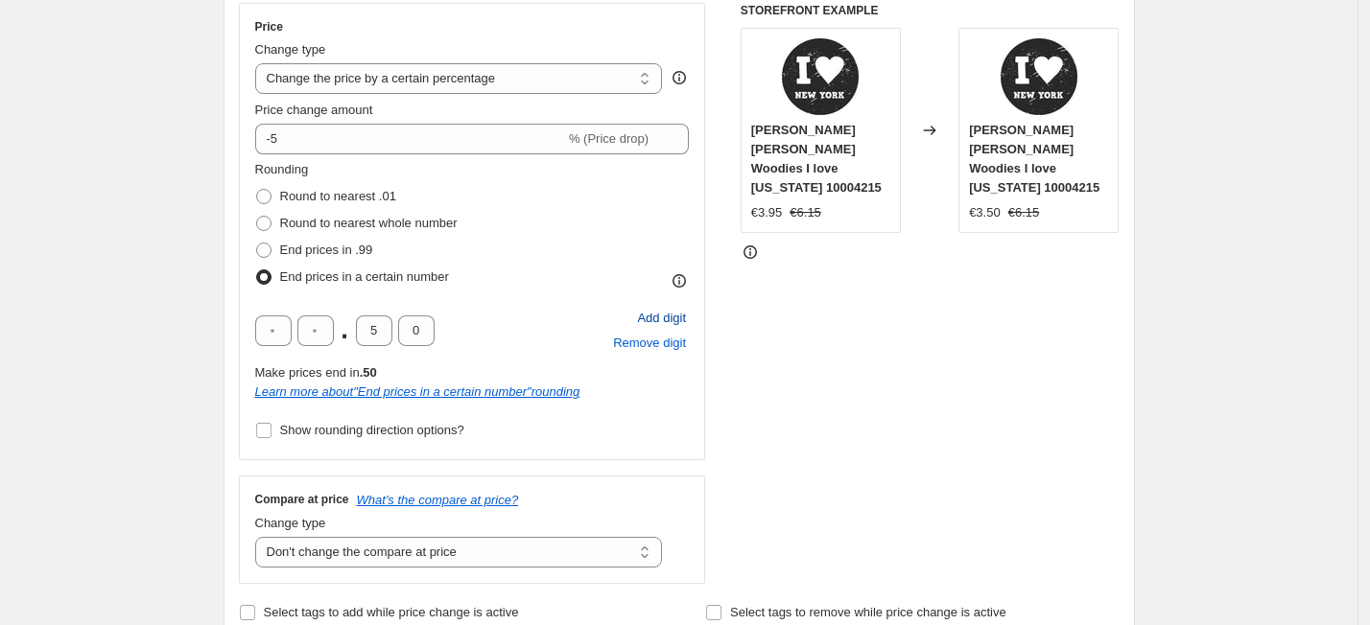
click at [669, 320] on span "Add digit" at bounding box center [661, 318] width 49 height 19
click at [648, 344] on span "Remove digit" at bounding box center [649, 343] width 73 height 19
click at [389, 331] on input "5" at bounding box center [374, 331] width 36 height 31
type input "0"
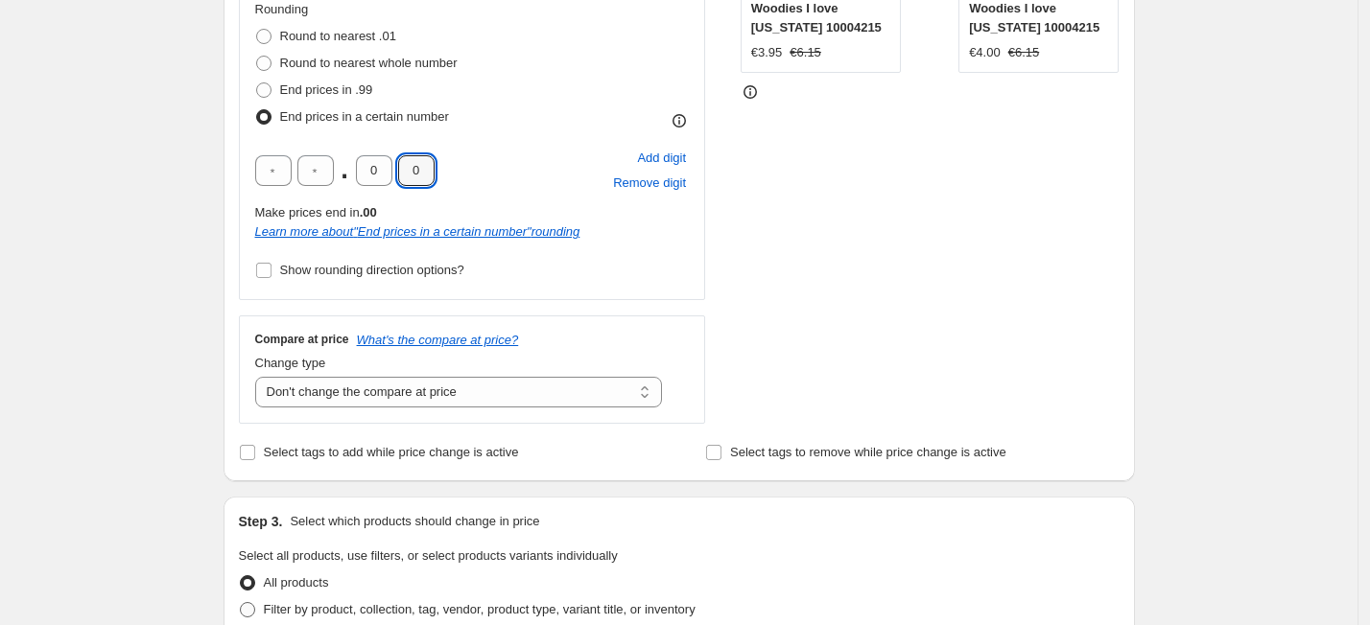
scroll to position [470, 0]
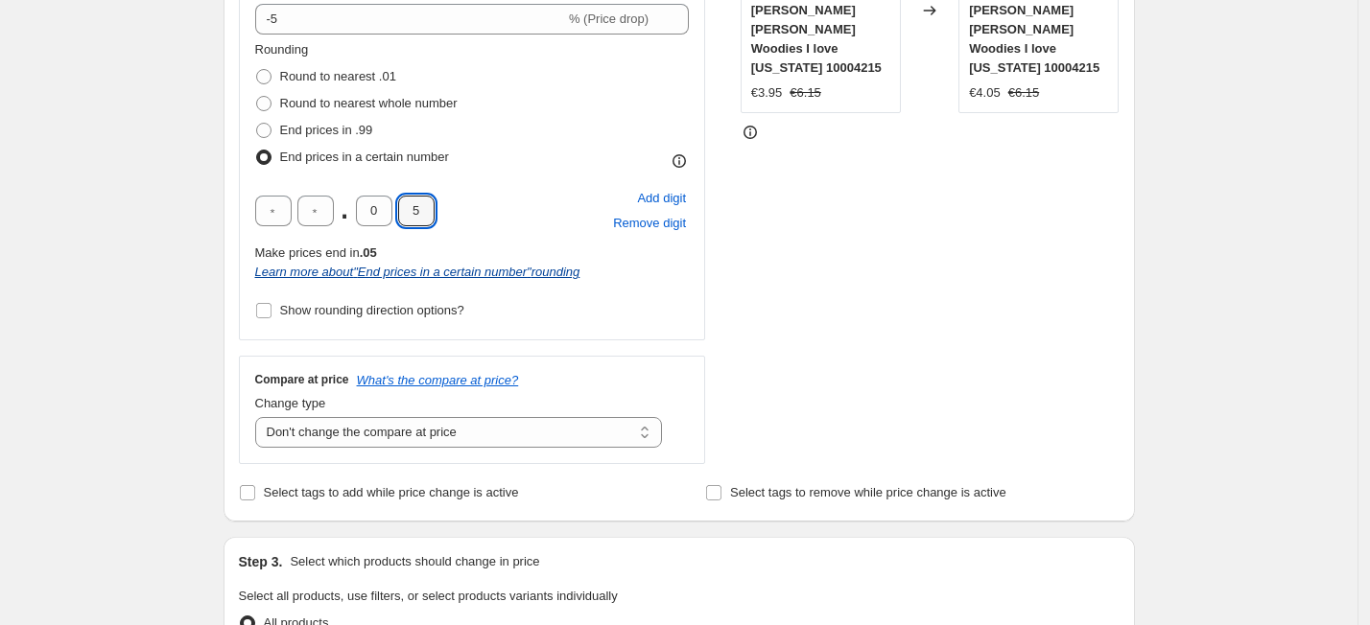
type input "5"
click at [439, 273] on icon "Learn more about " End prices in a certain number " rounding" at bounding box center [417, 272] width 325 height 14
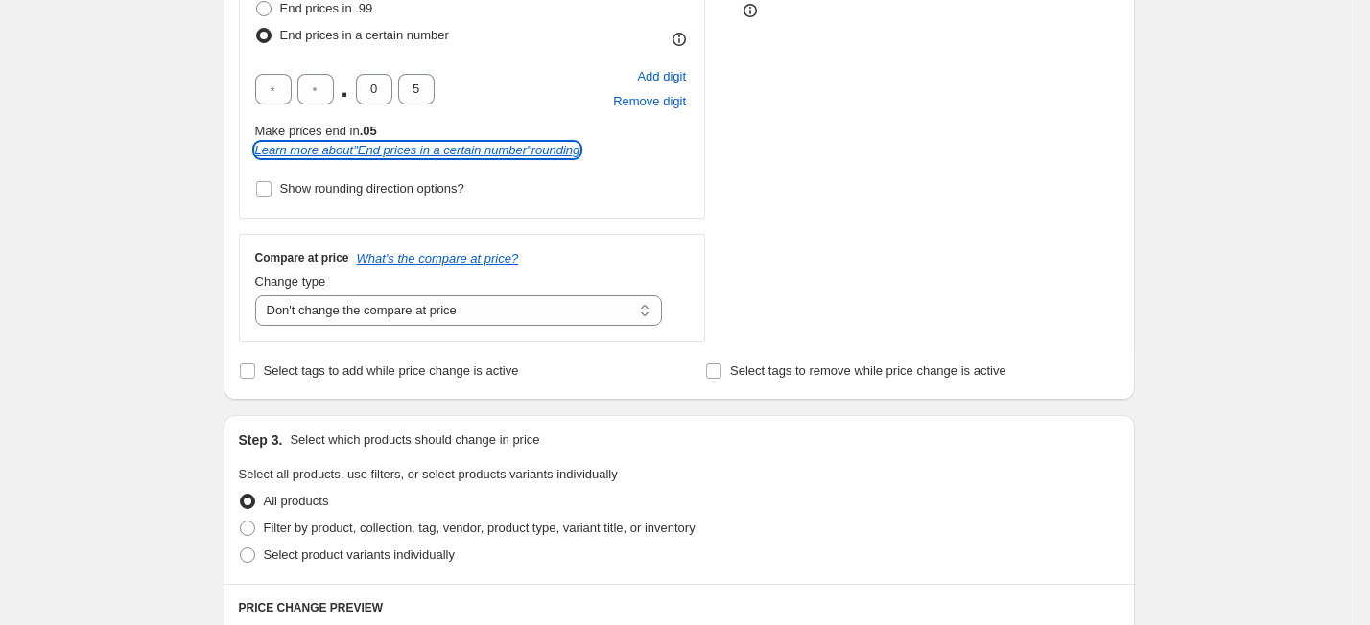
scroll to position [590, 0]
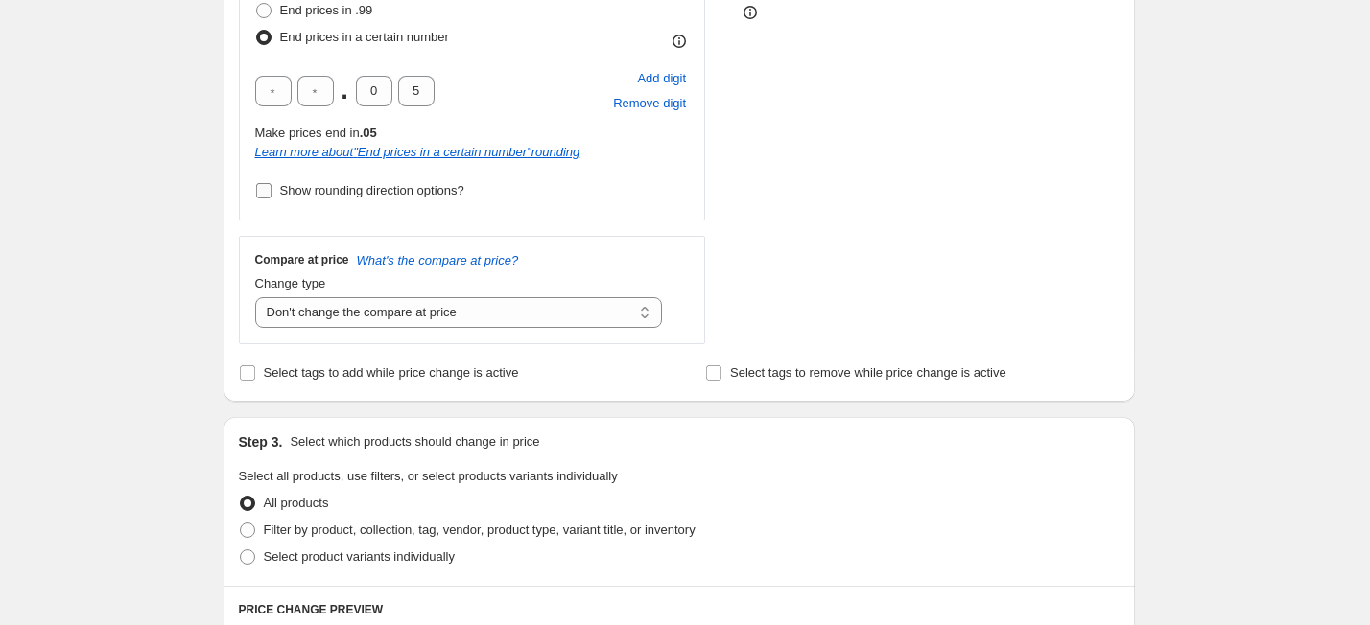
click at [265, 190] on input "Show rounding direction options?" at bounding box center [263, 190] width 15 height 15
checkbox input "true"
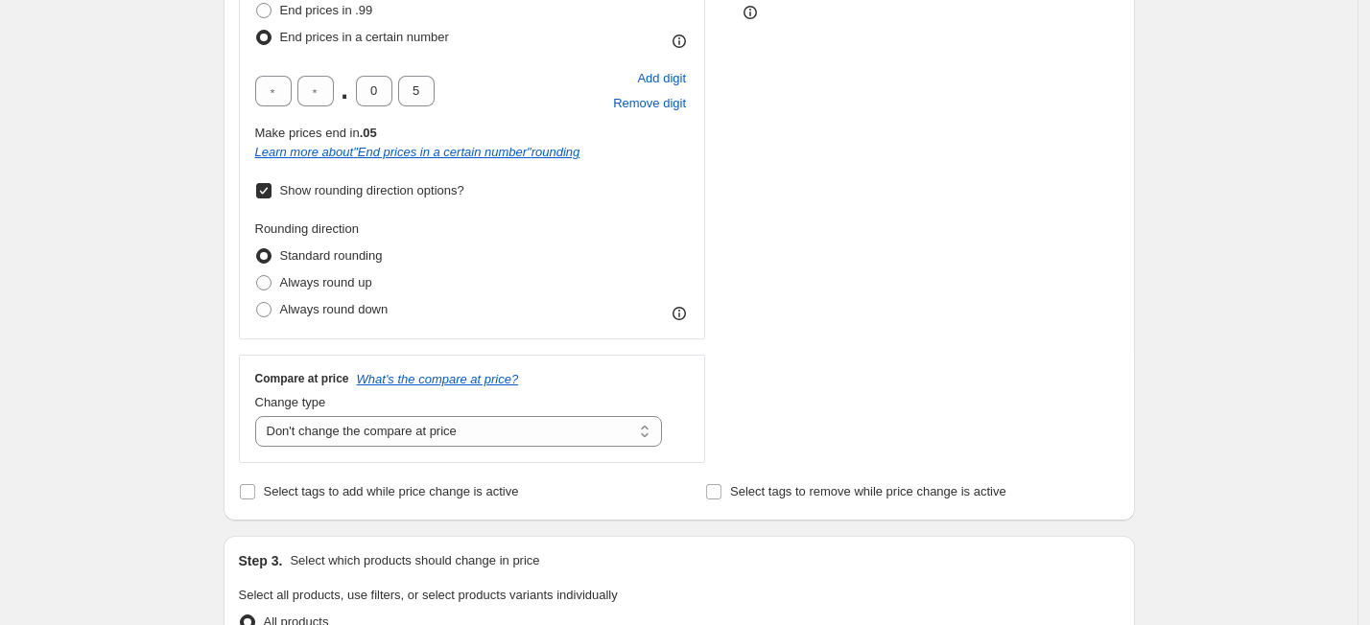
scroll to position [470, 0]
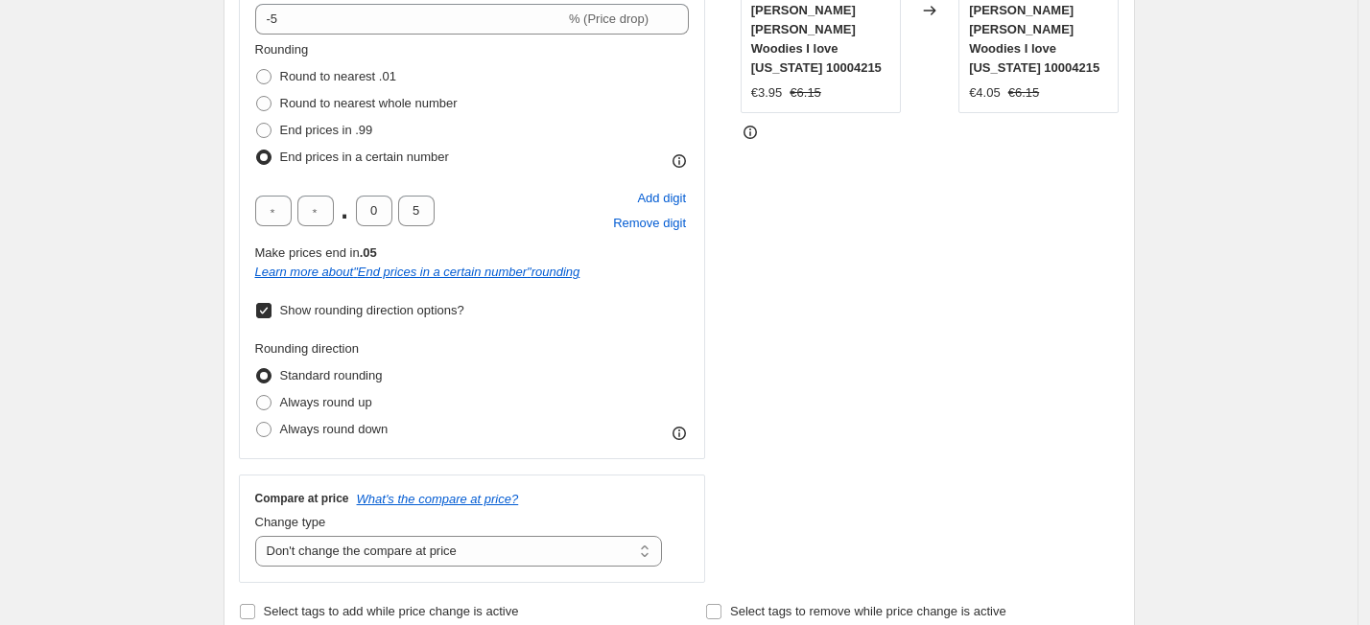
click at [271, 158] on span at bounding box center [263, 157] width 15 height 15
click at [257, 151] on input "End prices in a certain number" at bounding box center [256, 150] width 1 height 1
click at [271, 102] on span at bounding box center [263, 103] width 15 height 15
click at [257, 97] on input "Round to nearest whole number" at bounding box center [256, 96] width 1 height 1
radio input "true"
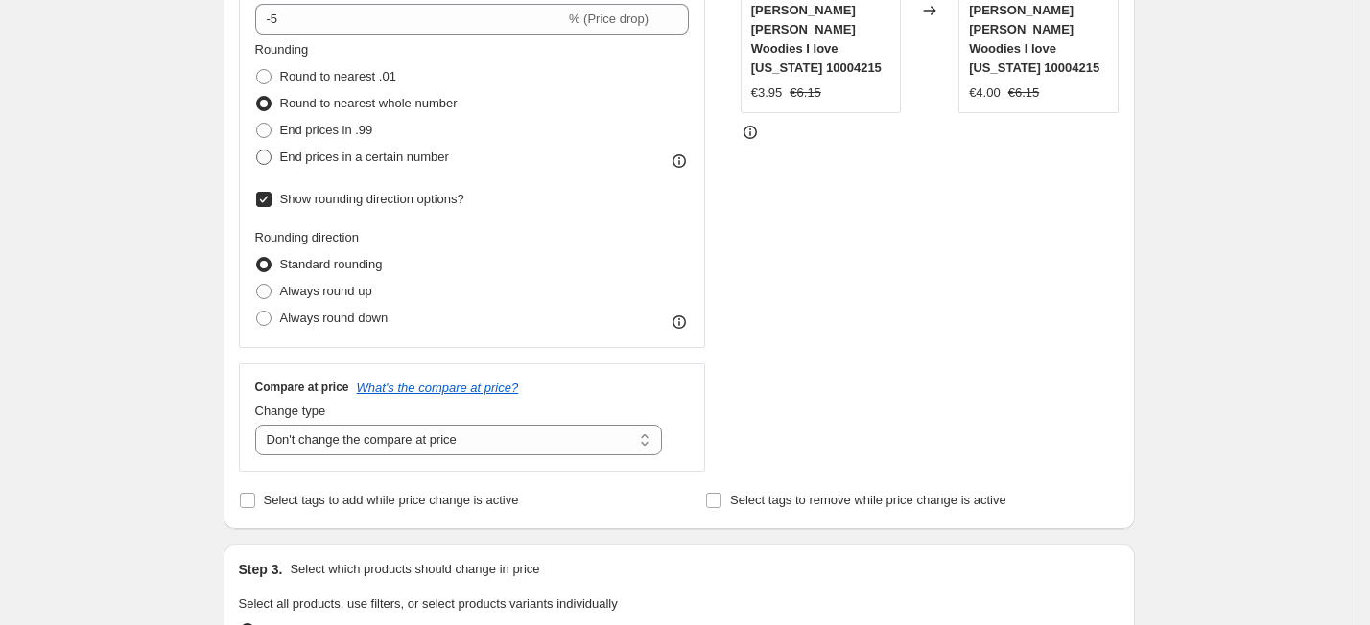
click at [271, 161] on span at bounding box center [263, 157] width 15 height 15
click at [257, 151] on input "End prices in a certain number" at bounding box center [256, 150] width 1 height 1
radio input "true"
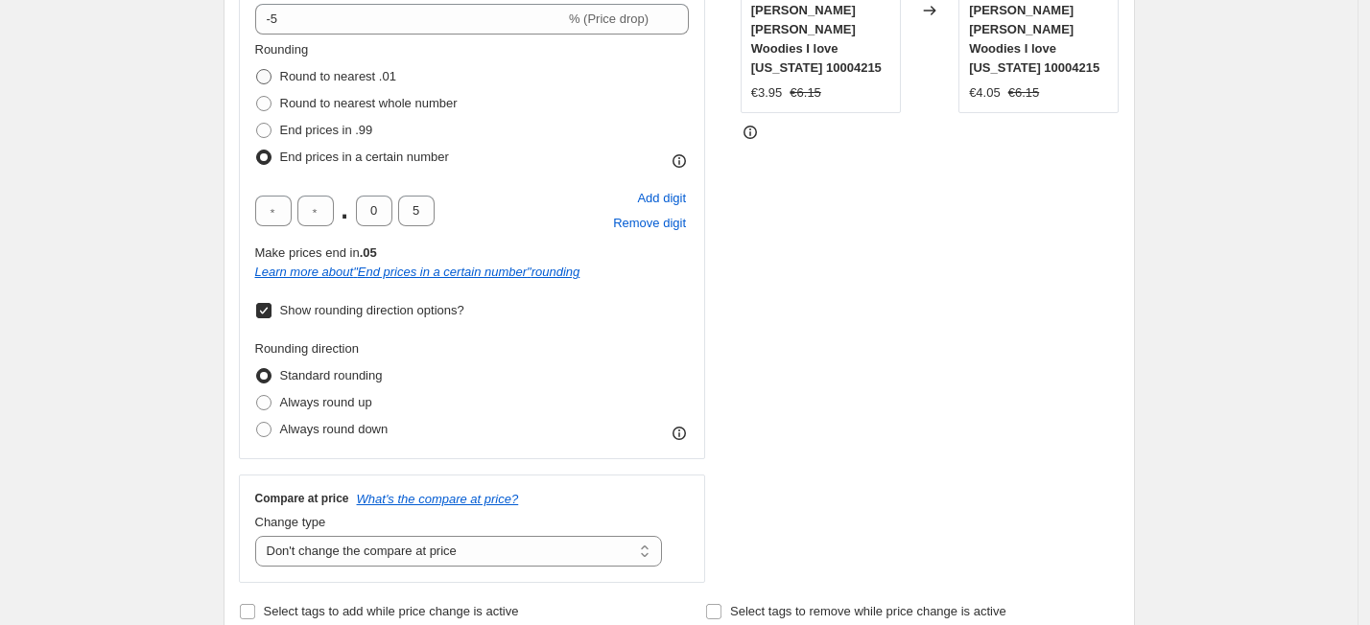
click at [269, 78] on span at bounding box center [263, 76] width 15 height 15
click at [257, 70] on input "Round to nearest .01" at bounding box center [256, 69] width 1 height 1
radio input "true"
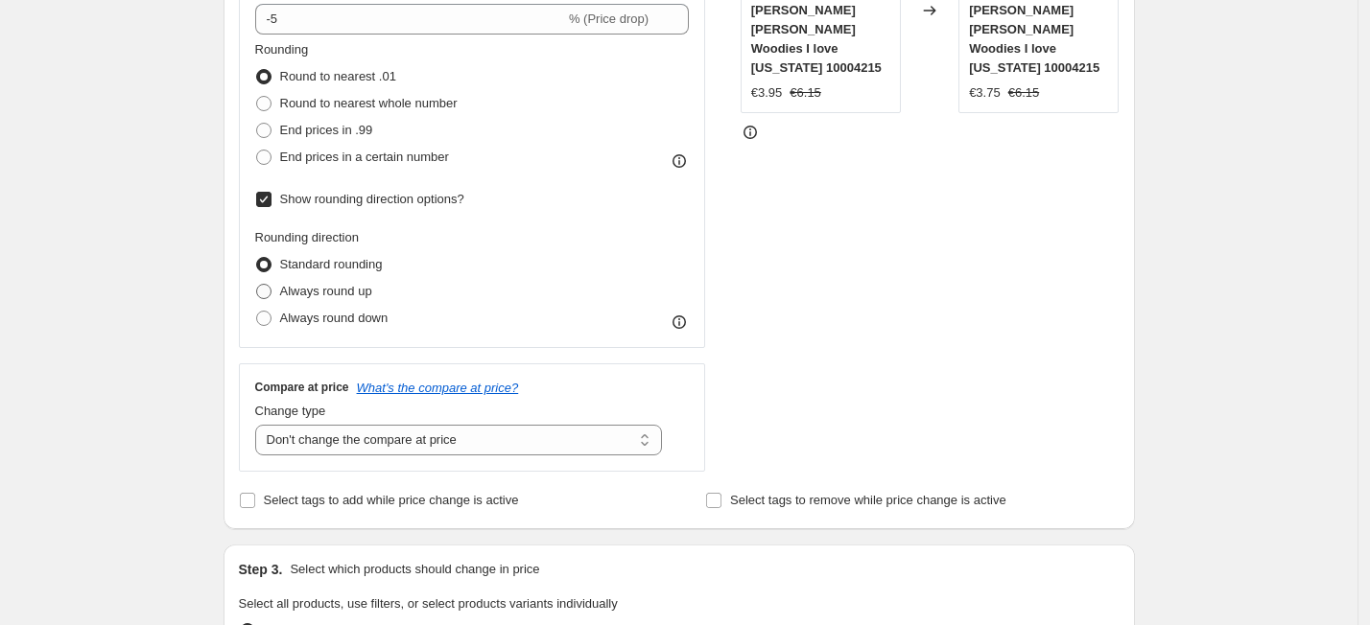
click at [278, 294] on label "Always round up" at bounding box center [313, 291] width 117 height 27
click at [257, 285] on input "Always round up" at bounding box center [256, 284] width 1 height 1
radio input "true"
click at [267, 156] on span at bounding box center [263, 157] width 15 height 15
click at [257, 151] on input "End prices in a certain number" at bounding box center [256, 150] width 1 height 1
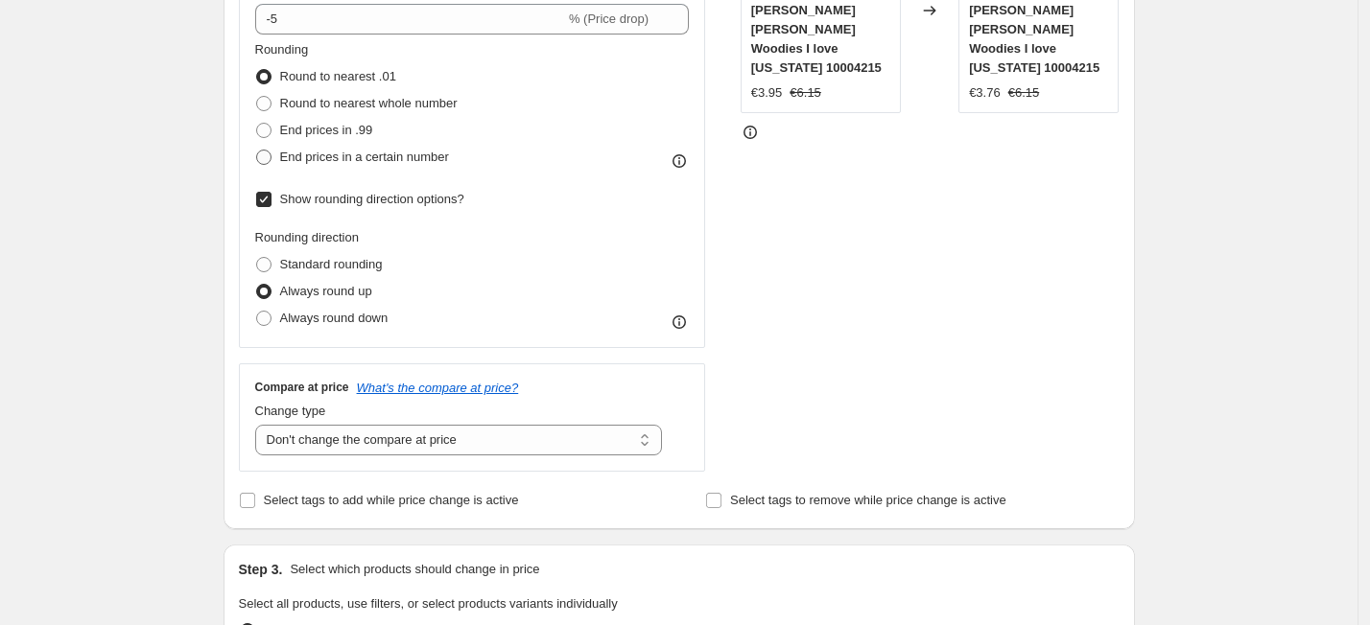
radio input "true"
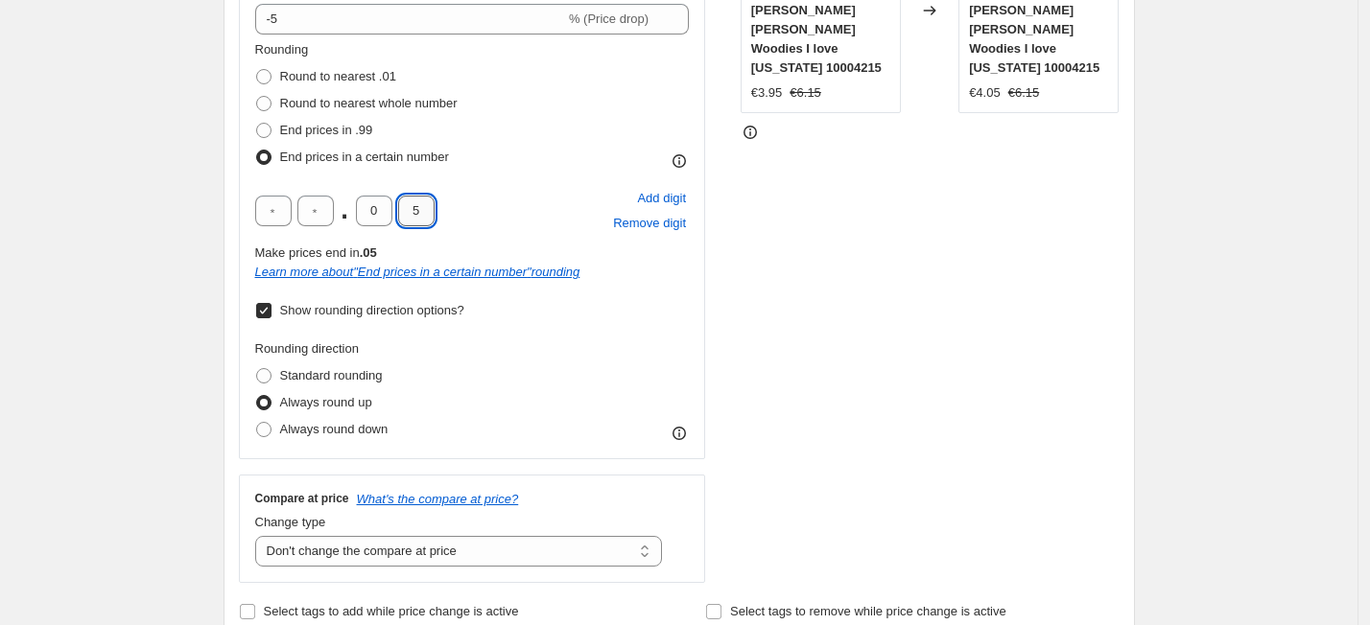
click at [432, 211] on input "5" at bounding box center [416, 211] width 36 height 31
click at [270, 156] on span at bounding box center [263, 157] width 15 height 15
click at [257, 151] on input "End prices in a certain number" at bounding box center [256, 150] width 1 height 1
click at [417, 204] on input "text" at bounding box center [416, 211] width 36 height 31
type input "0"
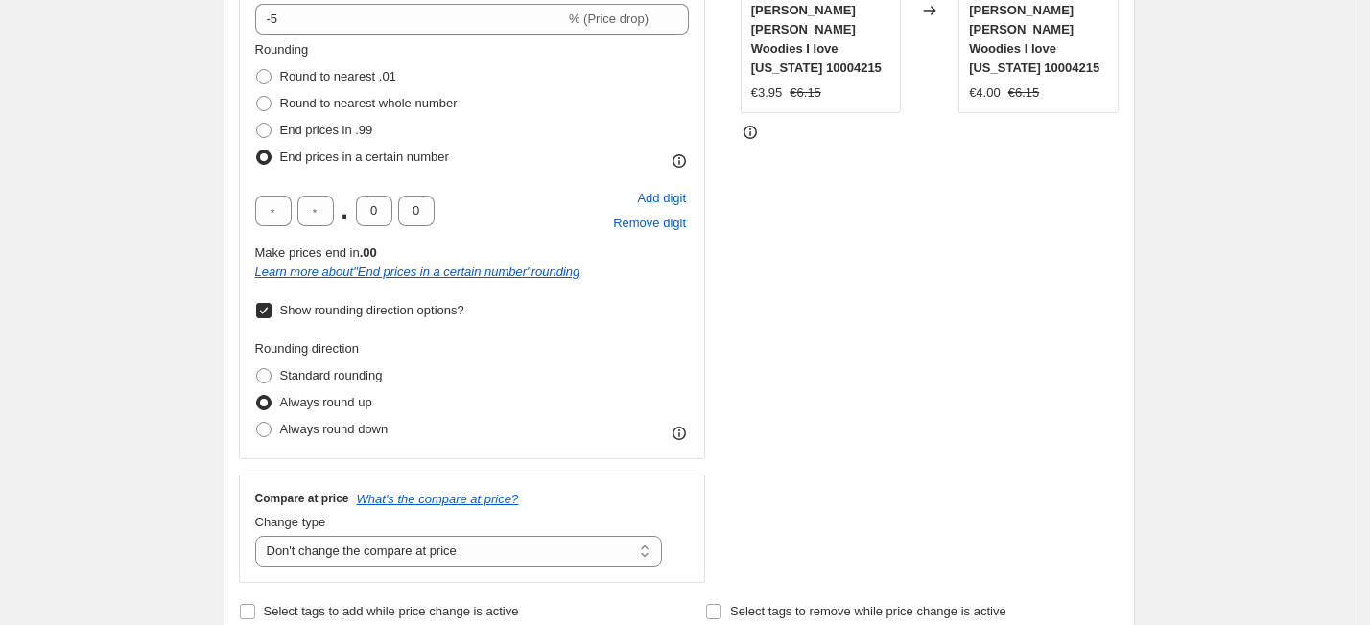
click at [300, 156] on span "End prices in a certain number" at bounding box center [364, 157] width 169 height 14
click at [257, 151] on input "End prices in a certain number" at bounding box center [256, 150] width 1 height 1
click at [271, 156] on span at bounding box center [263, 157] width 15 height 15
click at [257, 151] on input "End prices in a certain number" at bounding box center [256, 150] width 1 height 1
click at [271, 134] on span at bounding box center [263, 130] width 15 height 15
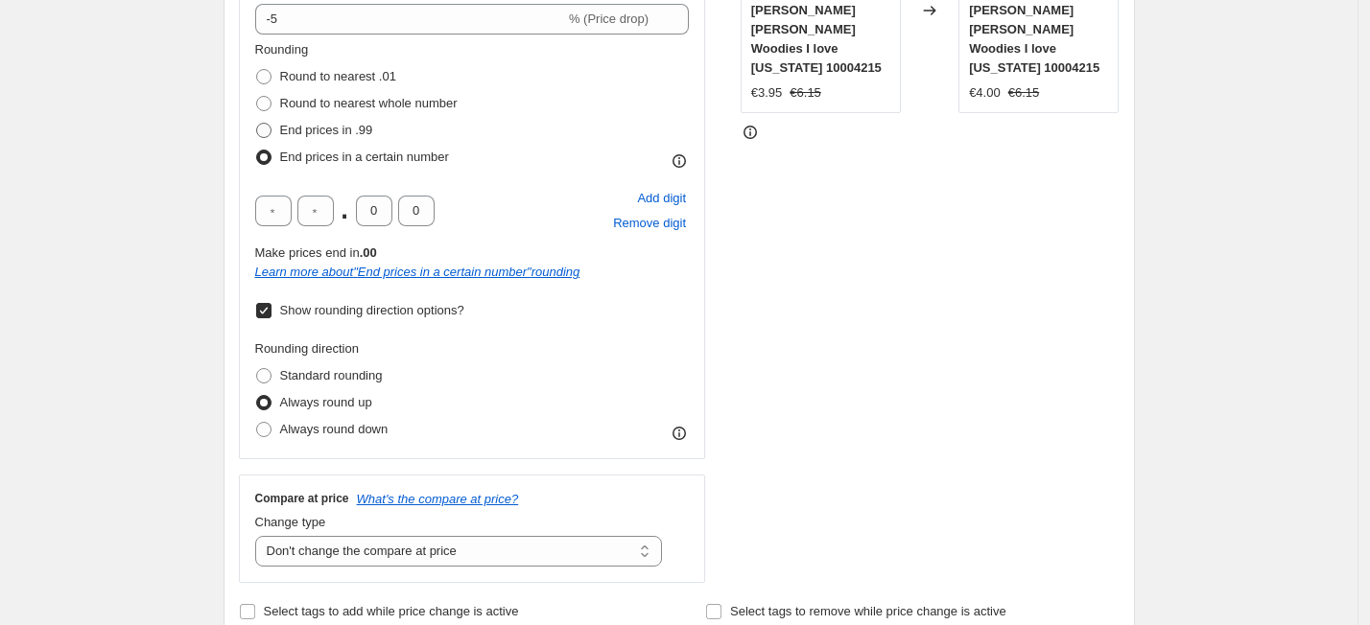
click at [257, 124] on input "End prices in .99" at bounding box center [256, 123] width 1 height 1
radio input "true"
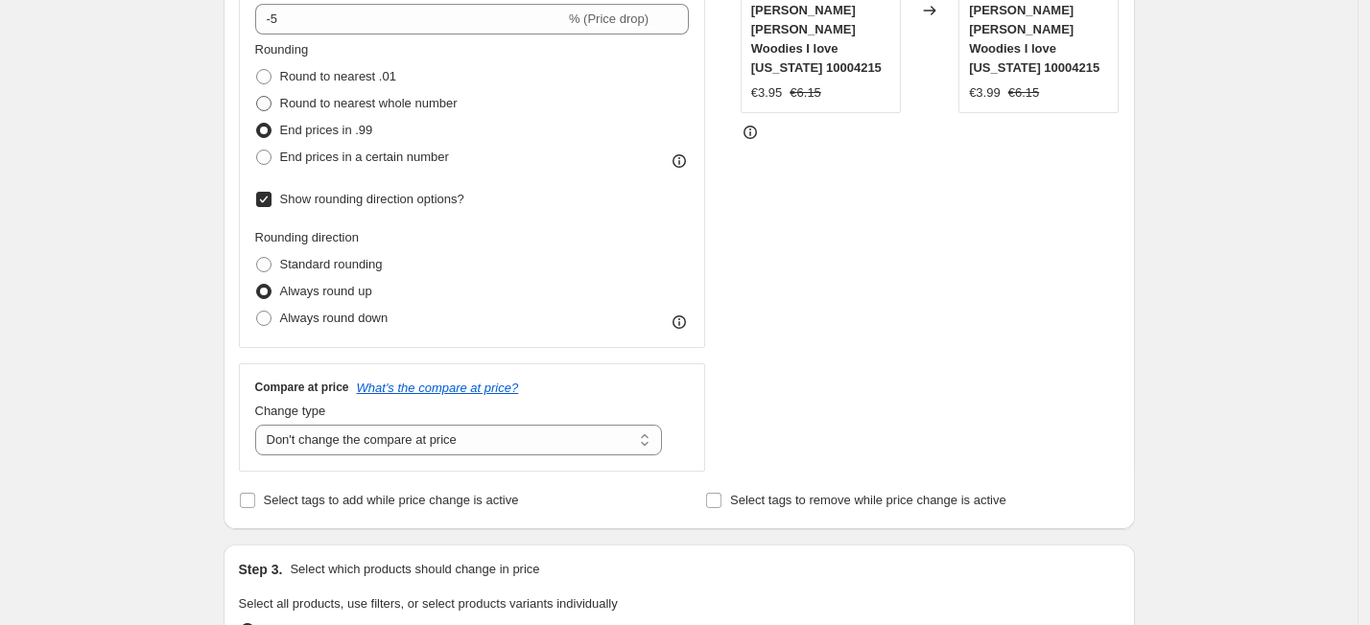
click at [271, 109] on span at bounding box center [263, 103] width 15 height 15
click at [257, 97] on input "Round to nearest whole number" at bounding box center [256, 96] width 1 height 1
radio input "true"
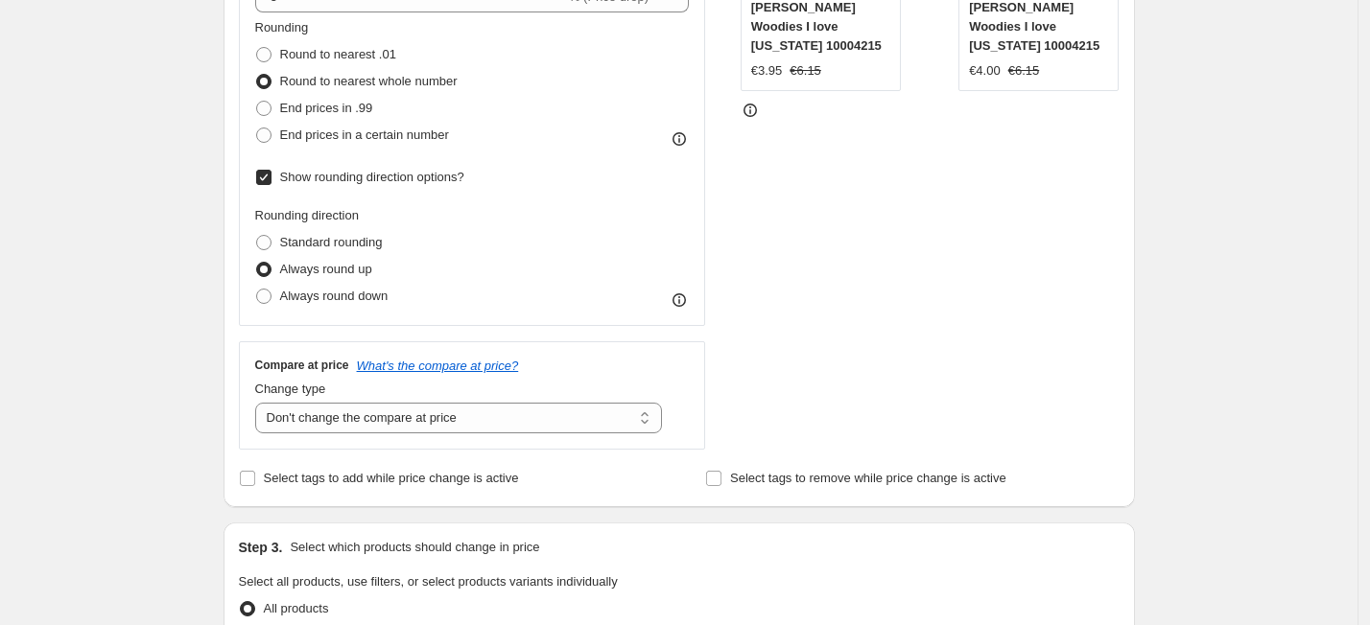
scroll to position [350, 0]
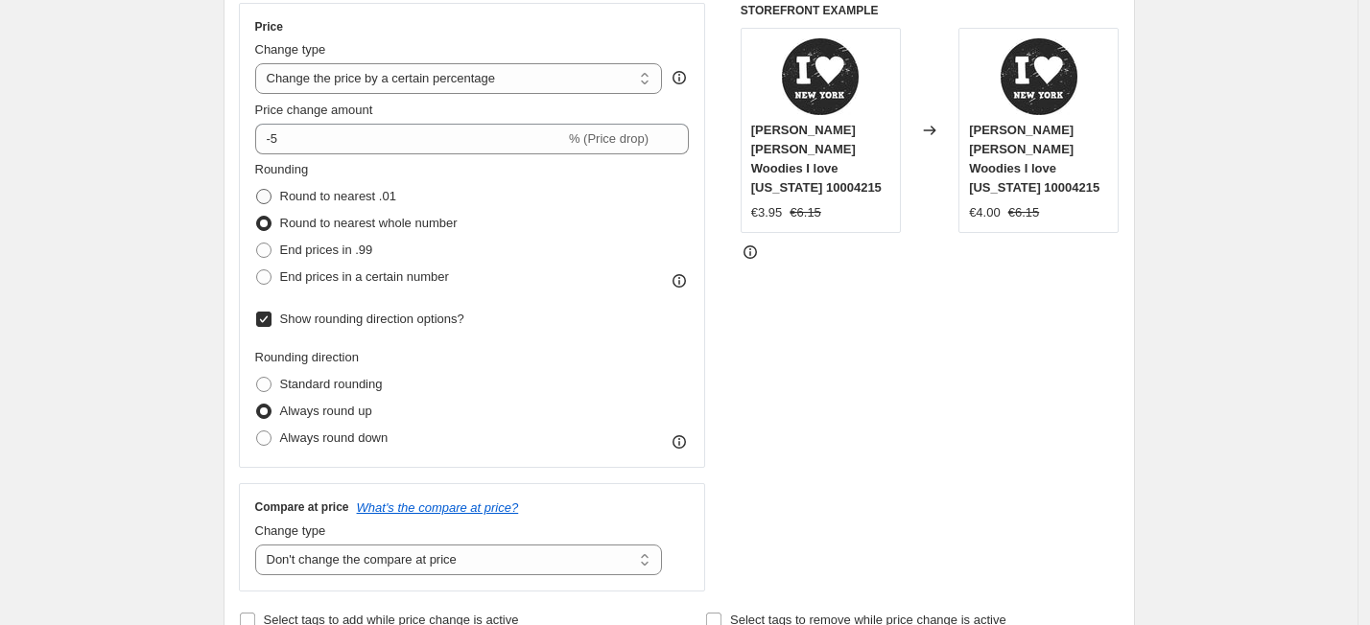
click at [271, 200] on span at bounding box center [263, 196] width 15 height 15
click at [257, 190] on input "Round to nearest .01" at bounding box center [256, 189] width 1 height 1
radio input "true"
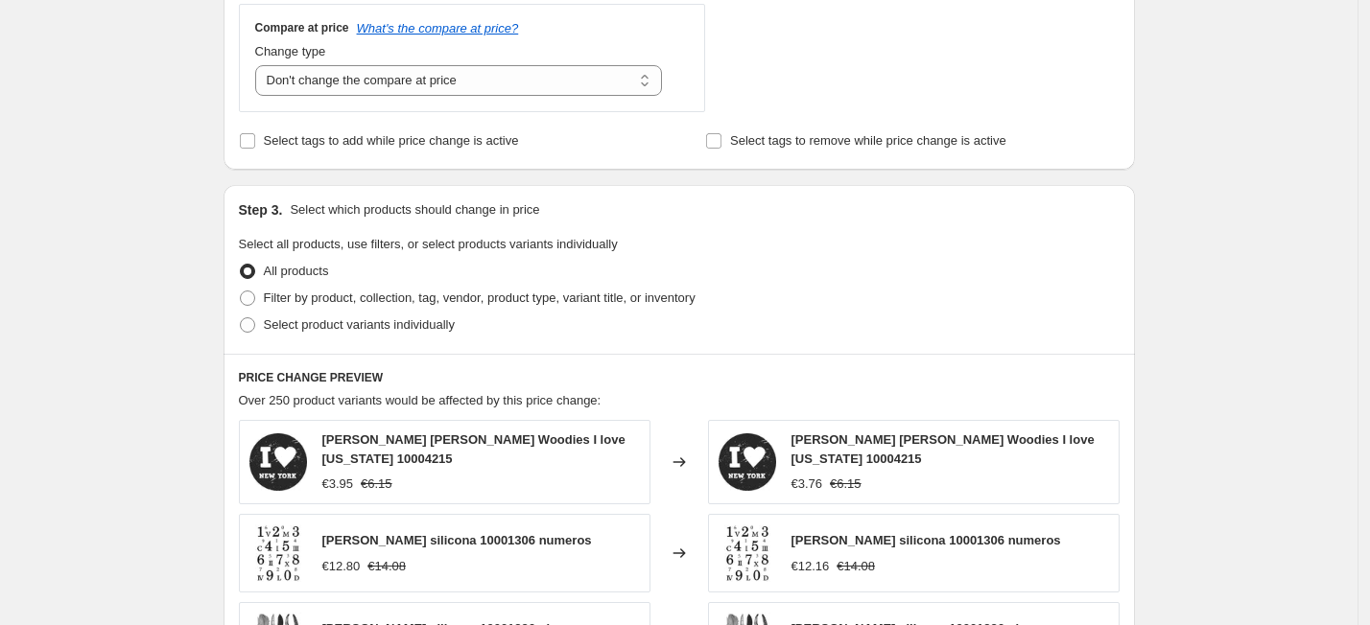
scroll to position [950, 0]
